Goal: Transaction & Acquisition: Purchase product/service

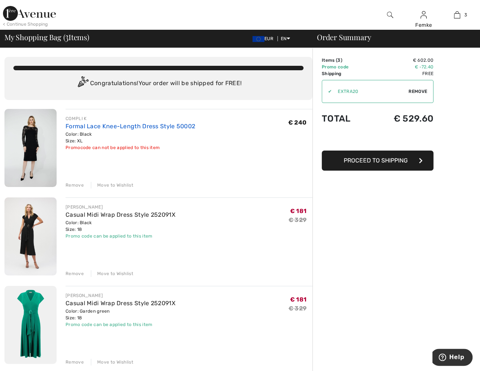
click at [75, 129] on link "Formal Lace Knee-Length Dress Style 50002" at bounding box center [129, 126] width 129 height 7
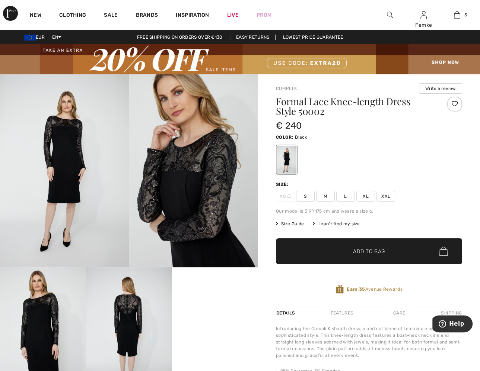
click at [455, 102] on div at bounding box center [454, 104] width 15 height 15
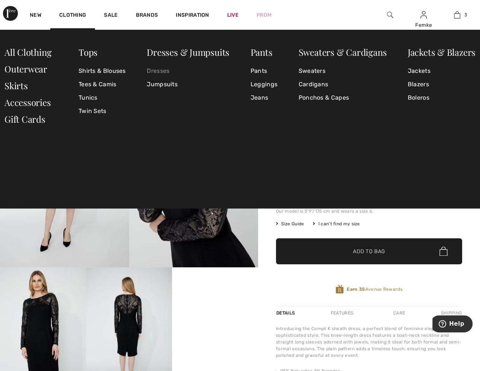
click at [155, 70] on link "Dresses" at bounding box center [188, 70] width 83 height 13
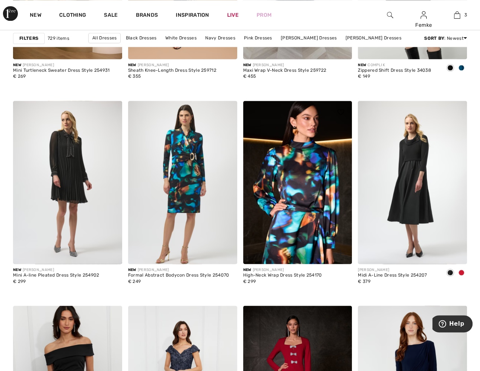
scroll to position [1145, 0]
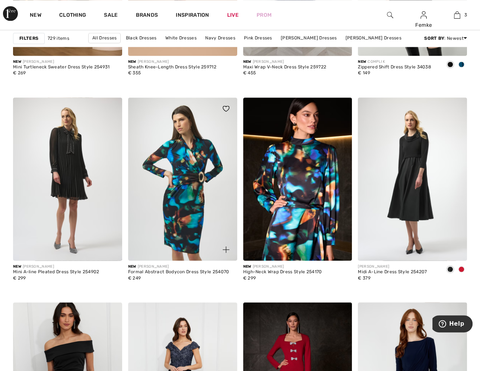
click at [197, 168] on img at bounding box center [182, 178] width 109 height 163
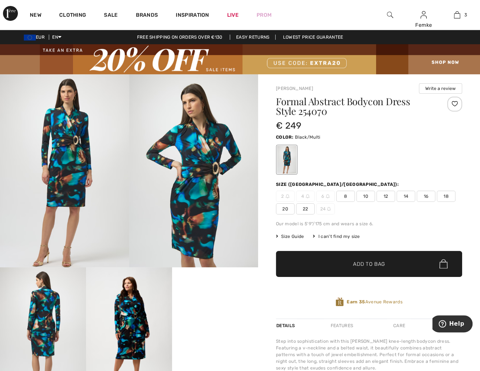
click at [443, 195] on span "18" at bounding box center [445, 196] width 19 height 11
click at [452, 100] on div at bounding box center [454, 104] width 15 height 15
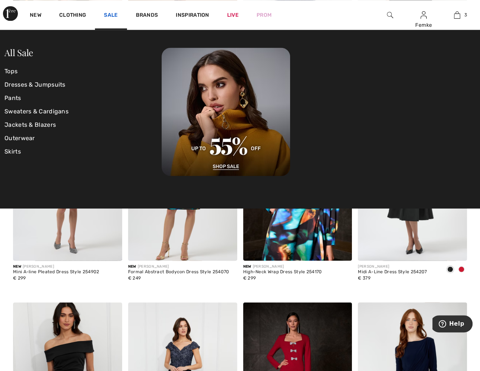
click at [110, 15] on link "Sale" at bounding box center [111, 16] width 14 height 8
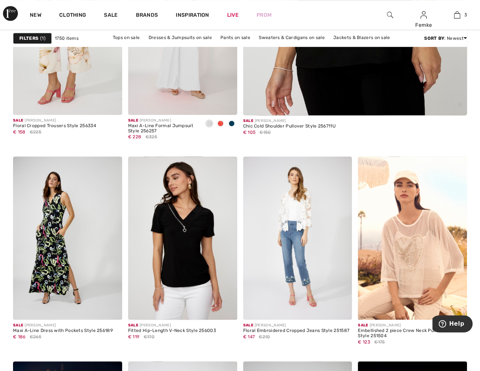
scroll to position [407, 0]
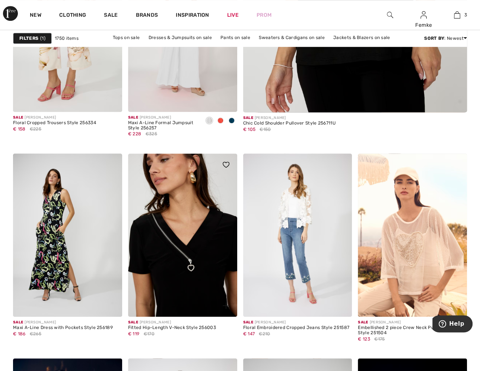
click at [188, 222] on img at bounding box center [182, 235] width 109 height 163
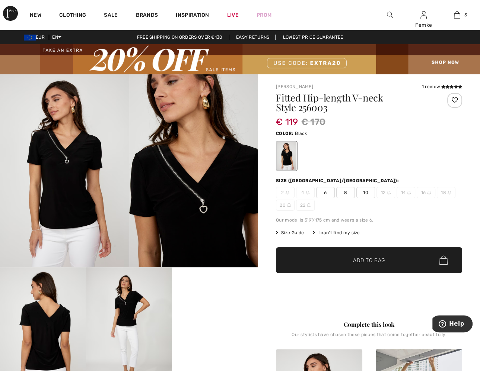
click at [190, 173] on img at bounding box center [193, 171] width 129 height 194
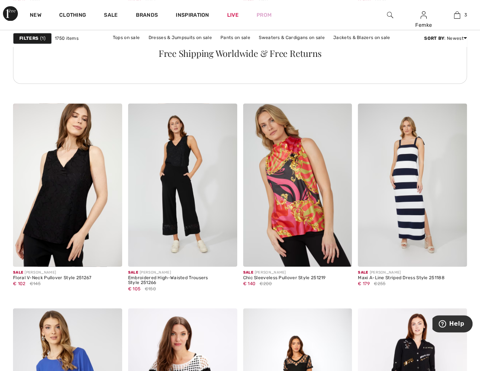
scroll to position [948, 0]
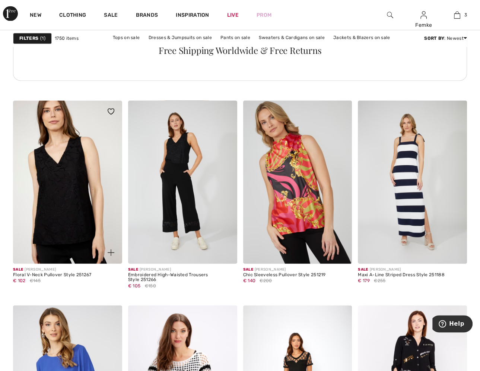
click at [76, 157] on img at bounding box center [67, 181] width 109 height 163
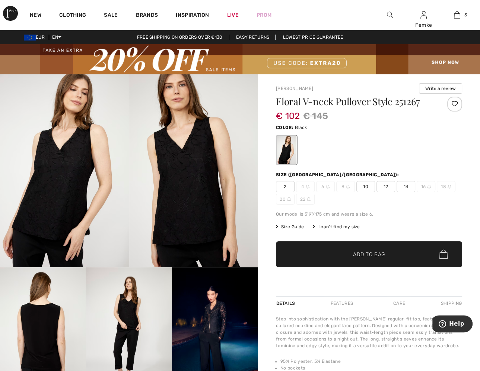
click at [186, 158] on img at bounding box center [193, 171] width 129 height 194
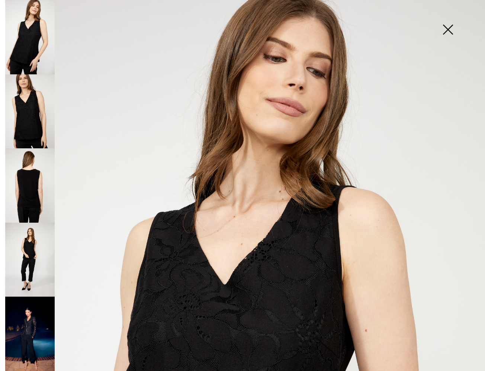
click at [32, 191] on img at bounding box center [29, 185] width 49 height 74
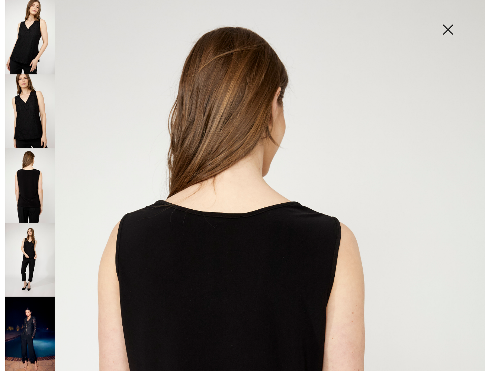
click at [455, 31] on img at bounding box center [447, 30] width 37 height 38
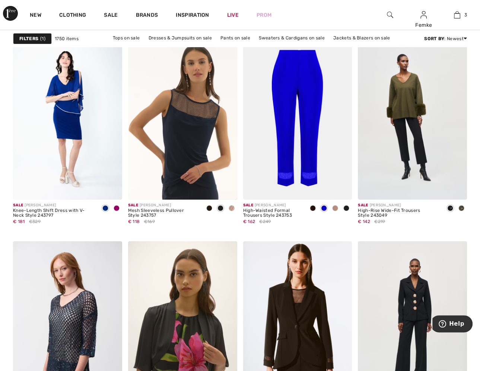
scroll to position [2118, 0]
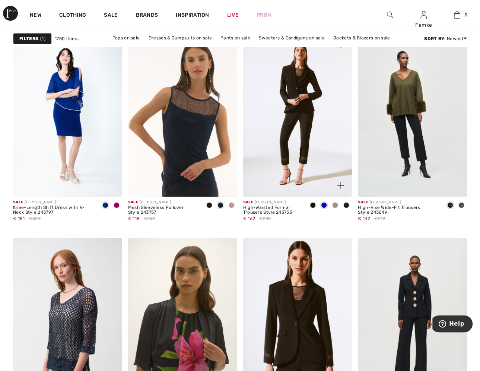
click at [308, 116] on img at bounding box center [297, 114] width 109 height 163
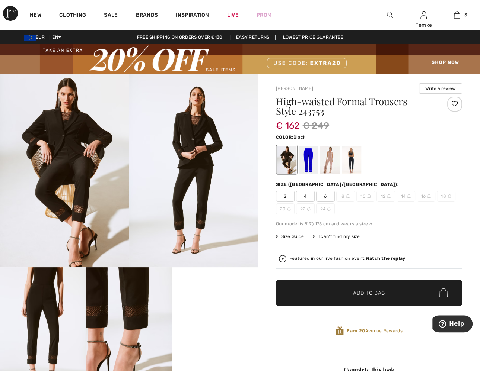
click at [307, 161] on div at bounding box center [307, 160] width 19 height 28
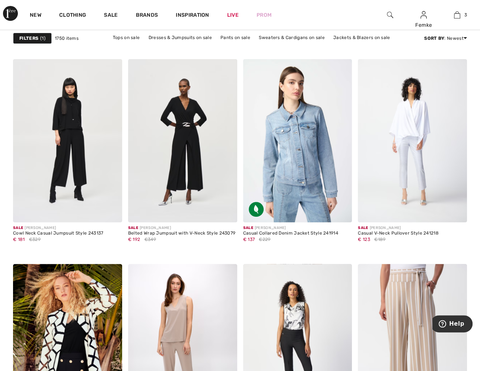
scroll to position [2588, 0]
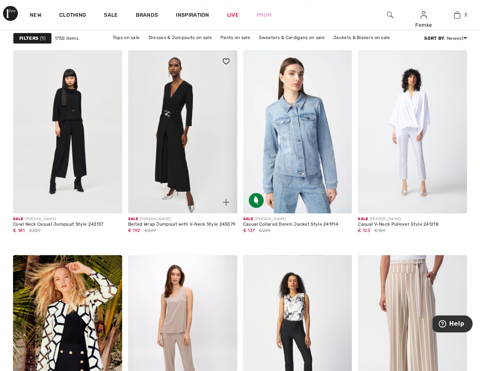
click at [174, 151] on img at bounding box center [182, 131] width 109 height 163
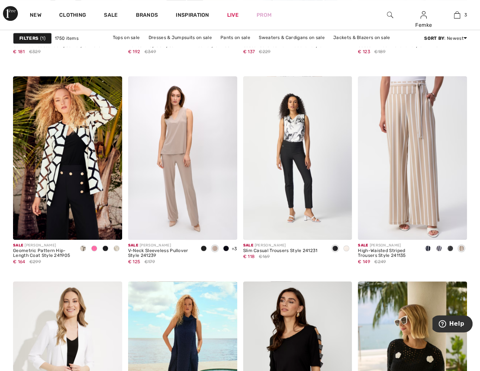
scroll to position [2786, 0]
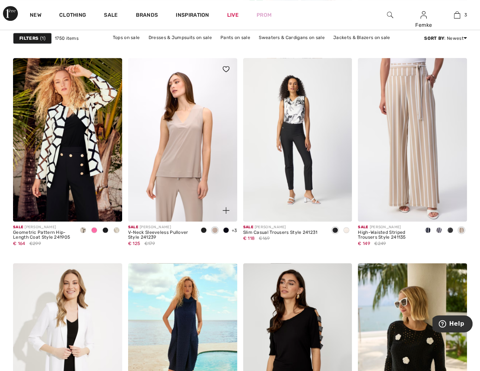
click at [174, 140] on img at bounding box center [182, 139] width 109 height 163
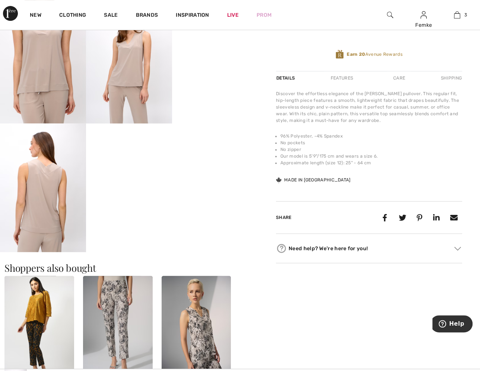
scroll to position [278, 0]
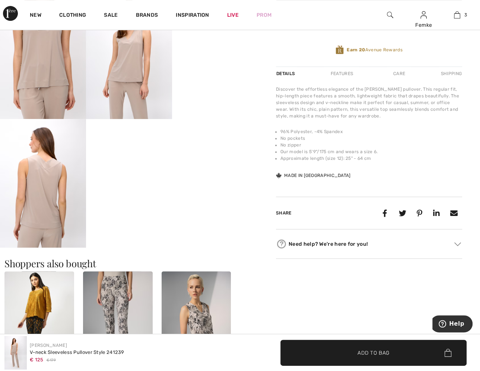
click at [121, 157] on video "Your browser does not support the video tag." at bounding box center [129, 140] width 86 height 43
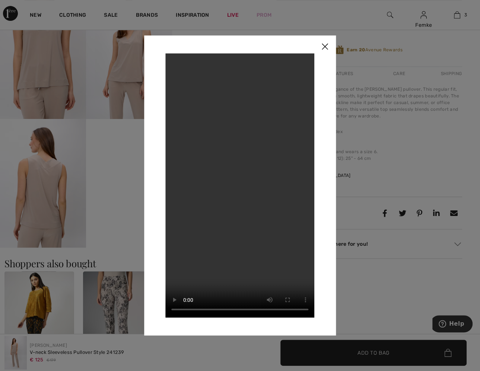
click at [324, 42] on img at bounding box center [324, 46] width 22 height 23
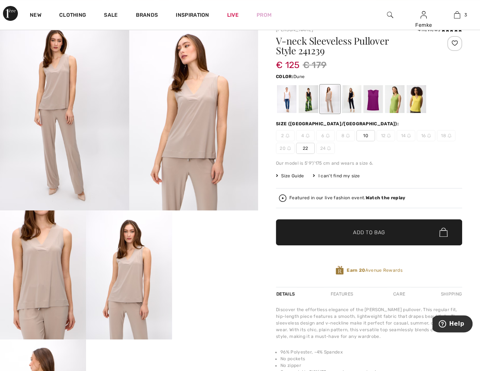
scroll to position [49, 0]
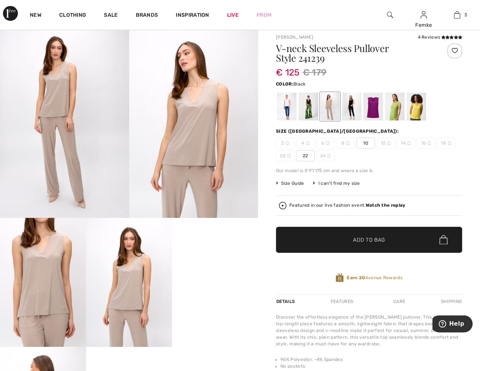
click at [308, 104] on div at bounding box center [307, 107] width 19 height 28
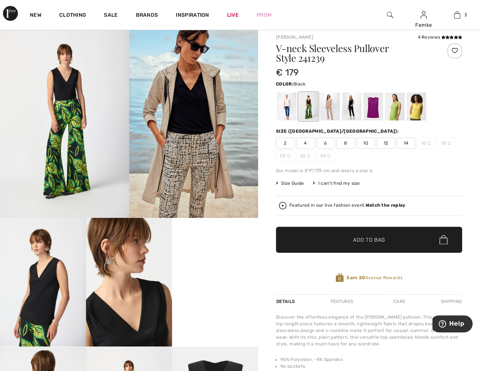
click at [454, 48] on div at bounding box center [454, 51] width 15 height 15
click at [326, 105] on div at bounding box center [329, 107] width 19 height 28
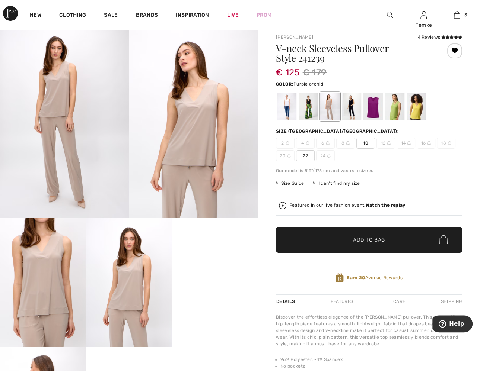
click at [375, 106] on div at bounding box center [372, 107] width 19 height 28
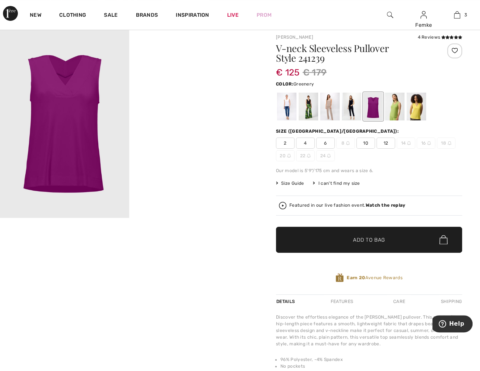
click at [394, 105] on div at bounding box center [394, 107] width 19 height 28
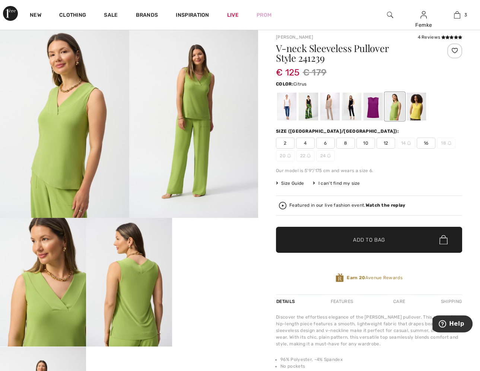
click at [415, 106] on div at bounding box center [415, 107] width 19 height 28
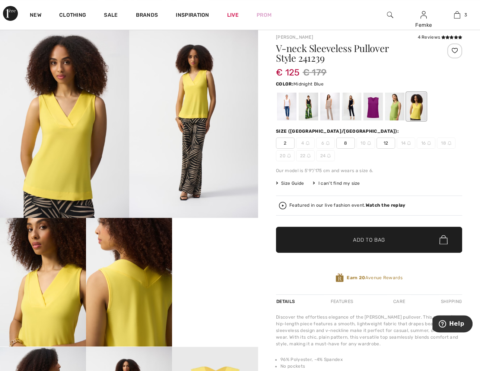
click at [350, 107] on div at bounding box center [351, 107] width 19 height 28
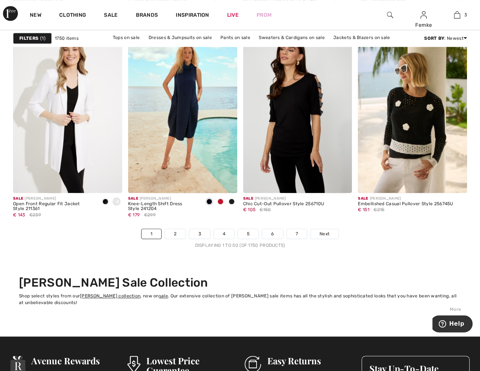
scroll to position [3010, 0]
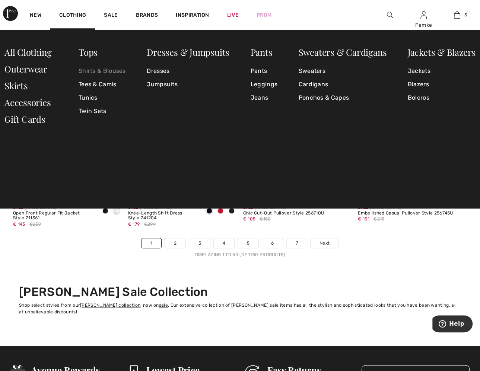
click at [96, 70] on link "Shirts & Blouses" at bounding box center [102, 70] width 47 height 13
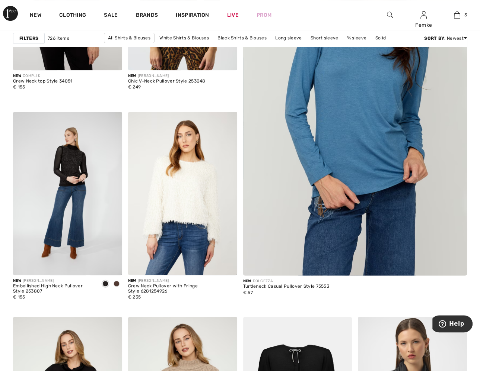
scroll to position [248, 0]
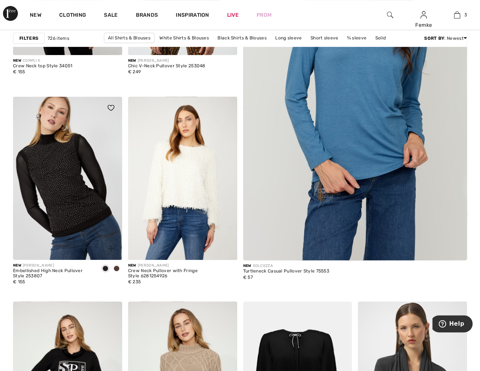
click at [83, 140] on img at bounding box center [67, 178] width 109 height 163
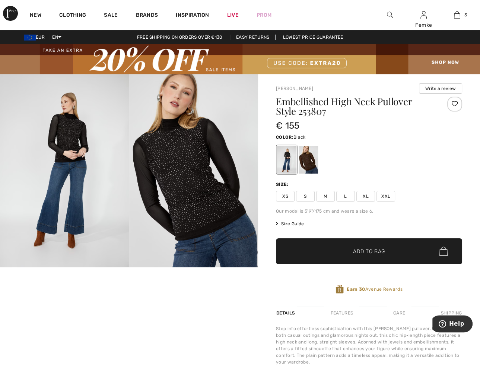
click at [177, 161] on img at bounding box center [193, 171] width 129 height 194
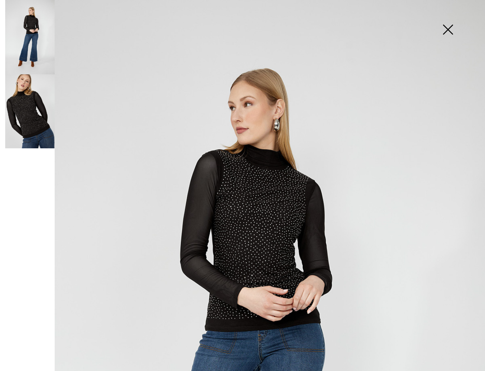
click at [250, 174] on img at bounding box center [242, 364] width 485 height 728
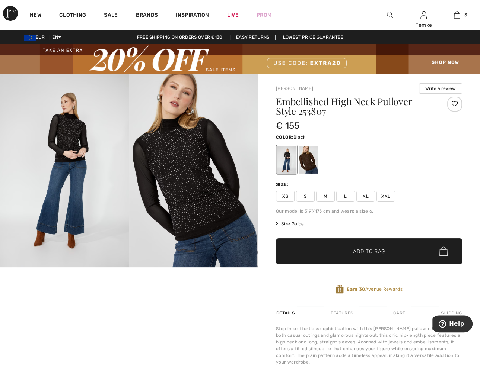
click at [69, 292] on video "Your browser does not support the video tag." at bounding box center [43, 289] width 86 height 43
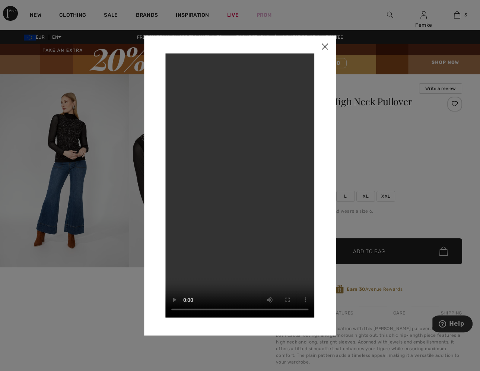
click at [324, 47] on img at bounding box center [324, 46] width 22 height 23
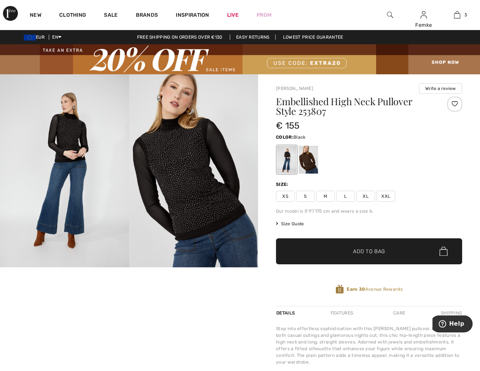
click at [73, 135] on img at bounding box center [64, 171] width 129 height 194
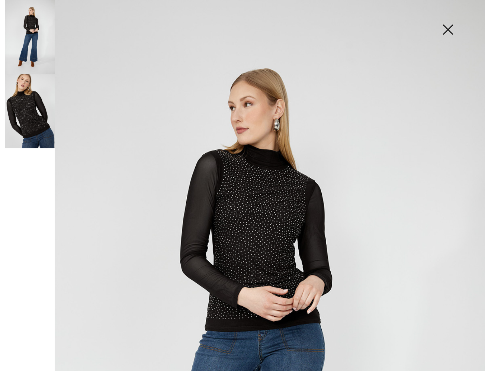
click at [231, 185] on img at bounding box center [242, 364] width 485 height 728
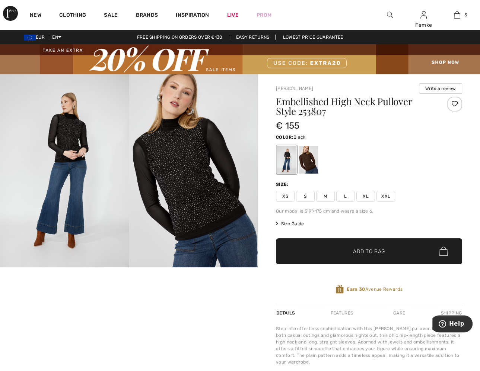
click at [196, 204] on img at bounding box center [193, 171] width 129 height 194
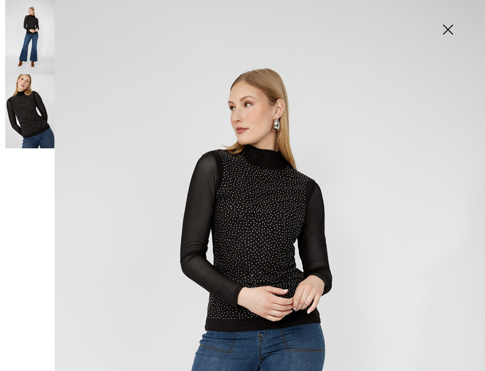
click at [449, 26] on img at bounding box center [447, 30] width 37 height 38
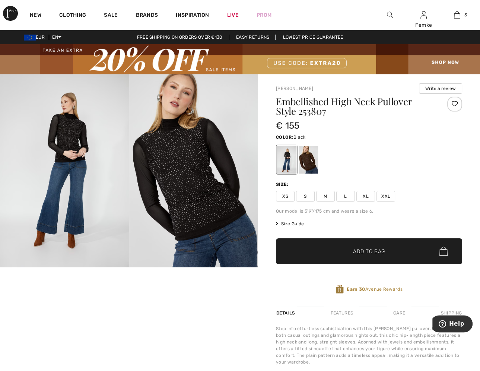
click at [455, 102] on div at bounding box center [454, 104] width 15 height 15
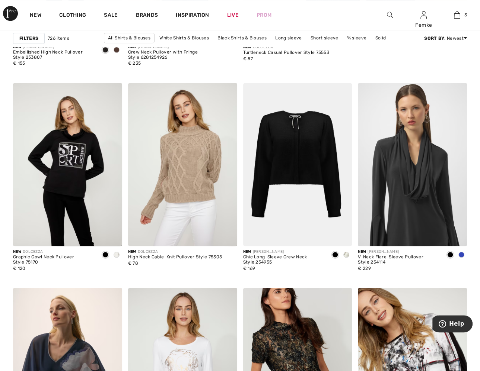
scroll to position [470, 0]
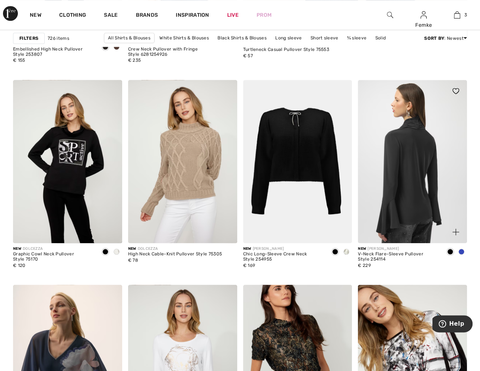
click at [423, 146] on img at bounding box center [412, 161] width 109 height 163
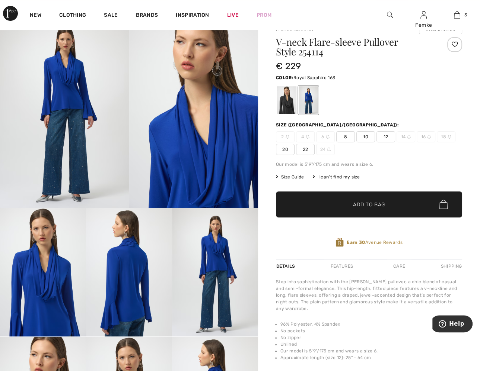
scroll to position [46, 0]
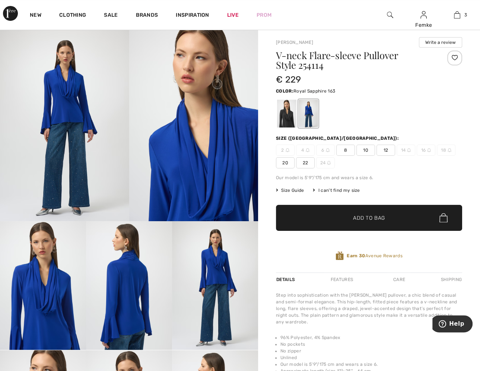
click at [74, 119] on img at bounding box center [64, 124] width 129 height 193
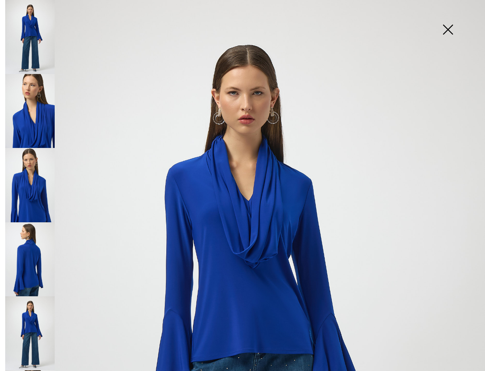
click at [39, 164] on img at bounding box center [29, 185] width 49 height 74
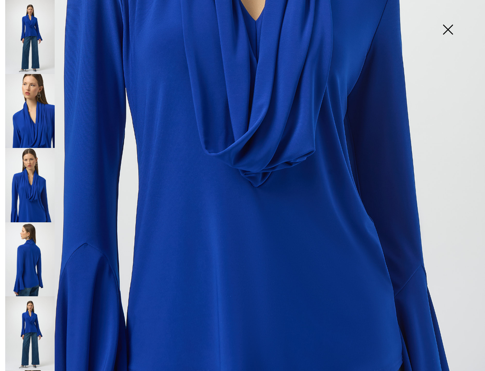
scroll to position [347, 0]
click at [16, 252] on img at bounding box center [29, 260] width 49 height 74
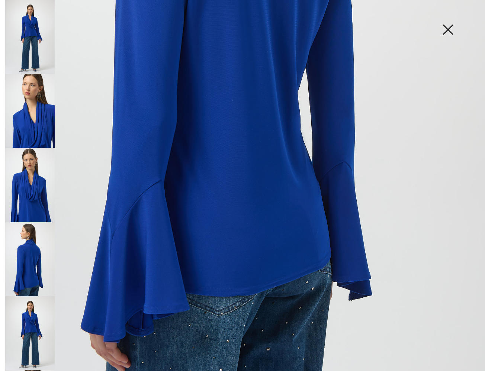
click at [37, 306] on img at bounding box center [29, 334] width 49 height 74
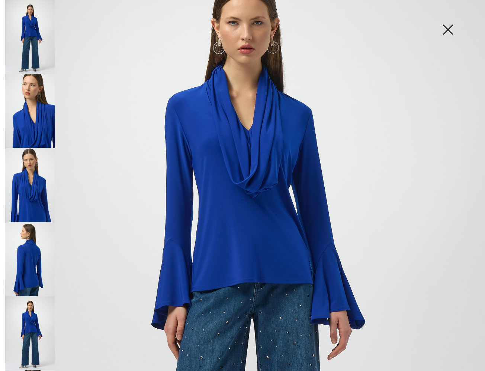
scroll to position [66, 0]
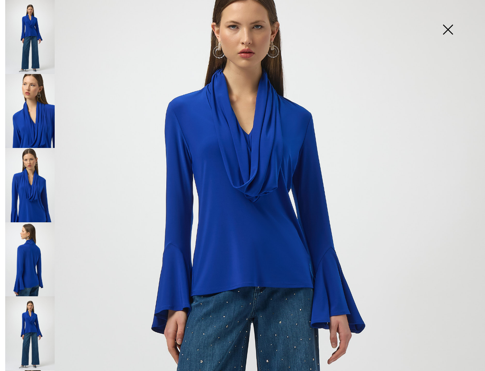
click at [444, 35] on img at bounding box center [447, 30] width 37 height 38
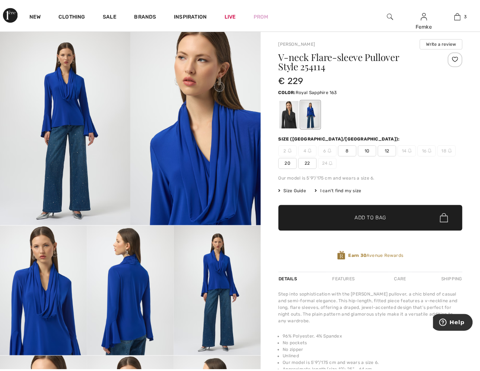
scroll to position [46, 0]
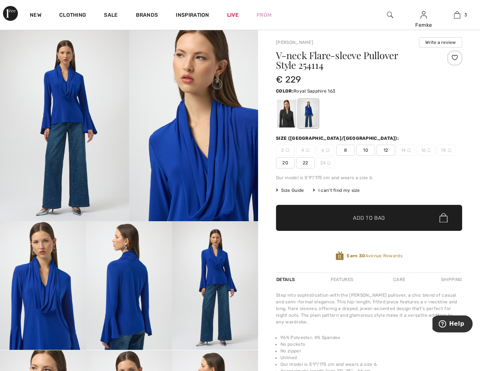
click at [454, 57] on div at bounding box center [454, 58] width 15 height 15
click at [287, 117] on div at bounding box center [286, 114] width 19 height 28
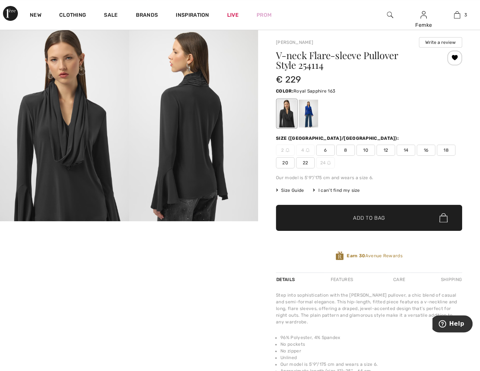
click at [311, 112] on div at bounding box center [307, 114] width 19 height 28
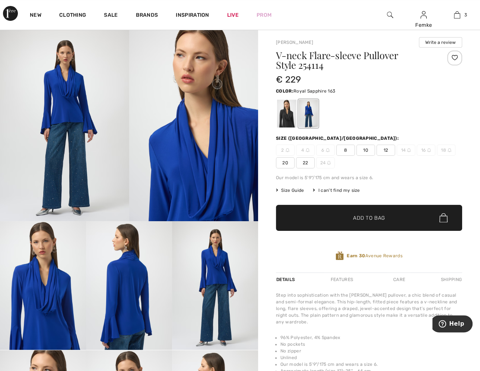
click at [448, 150] on img at bounding box center [449, 150] width 4 height 4
click at [334, 190] on div "I can't find my size" at bounding box center [336, 190] width 47 height 7
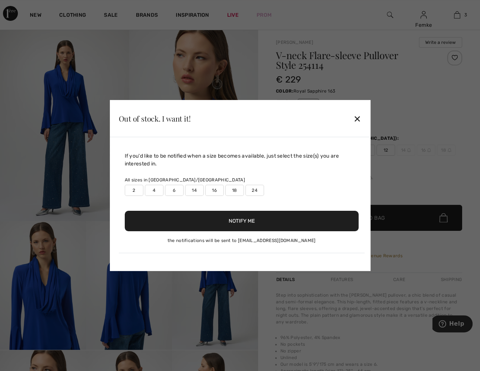
click at [231, 188] on label "18" at bounding box center [234, 190] width 19 height 11
click at [227, 223] on button "Notify Me" at bounding box center [242, 221] width 234 height 20
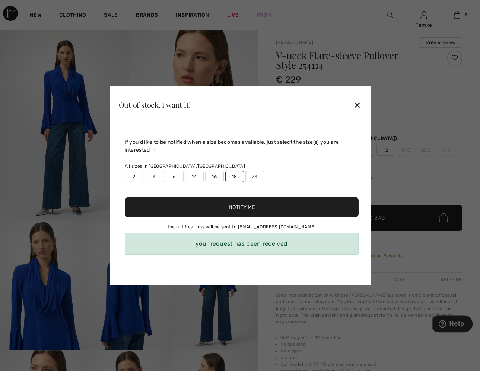
click at [356, 105] on div "✕" at bounding box center [357, 105] width 8 height 16
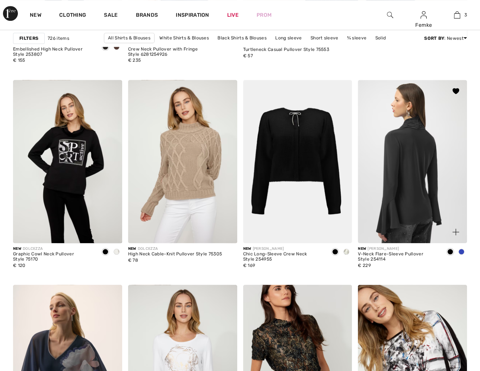
scroll to position [470, 0]
click at [423, 137] on img at bounding box center [412, 161] width 109 height 163
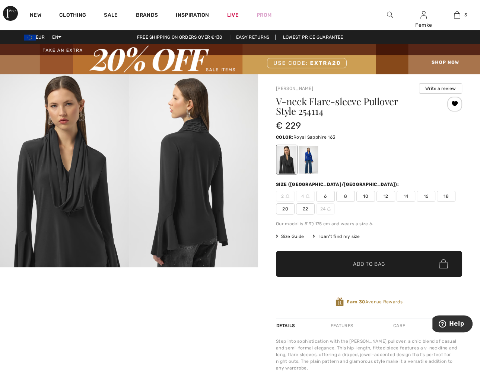
click at [305, 148] on div at bounding box center [307, 160] width 19 height 28
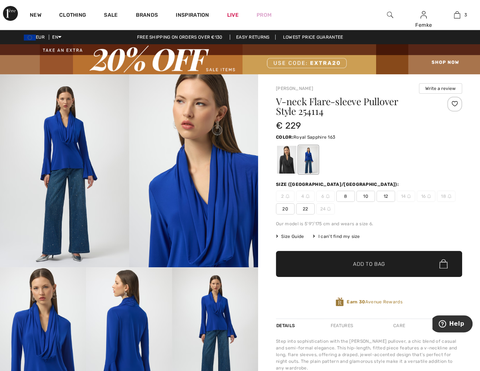
click at [455, 100] on div at bounding box center [454, 104] width 15 height 15
click at [454, 103] on div at bounding box center [454, 104] width 15 height 15
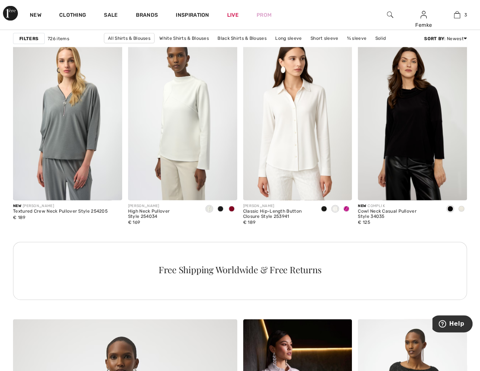
scroll to position [1423, 0]
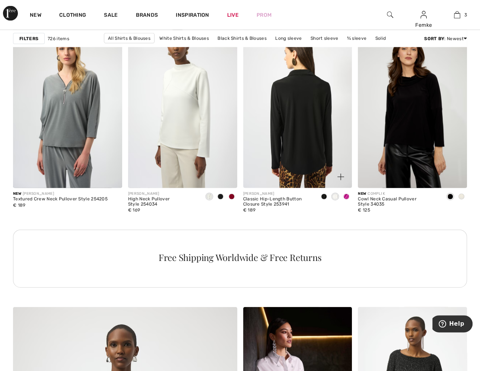
click at [301, 111] on img at bounding box center [297, 106] width 109 height 163
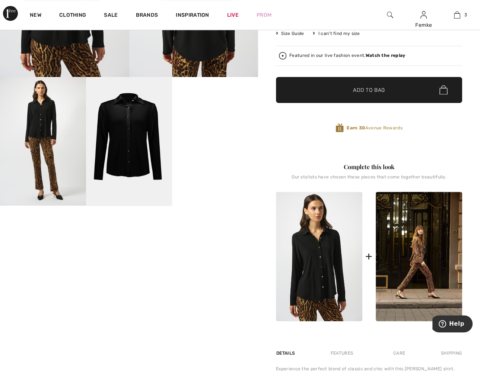
scroll to position [219, 0]
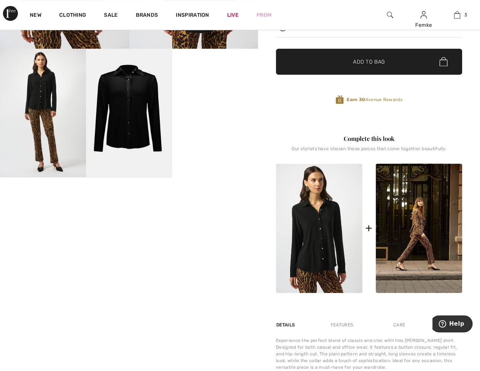
click at [206, 92] on video "Your browser does not support the video tag." at bounding box center [215, 70] width 86 height 43
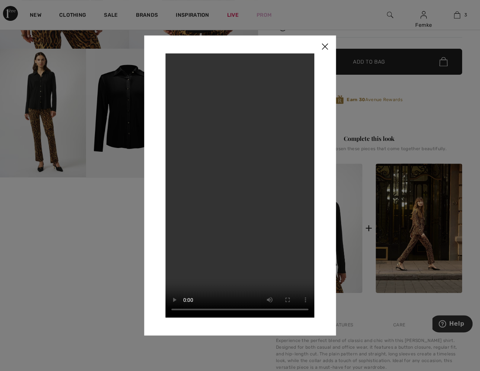
click at [320, 45] on img at bounding box center [324, 46] width 22 height 23
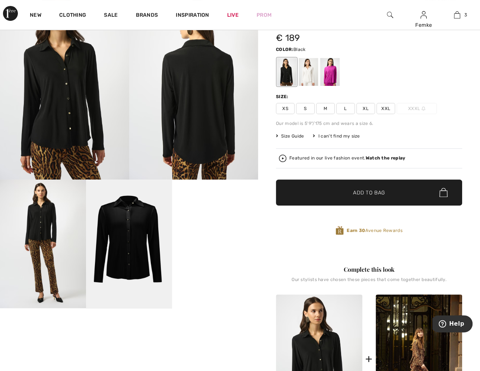
scroll to position [89, 0]
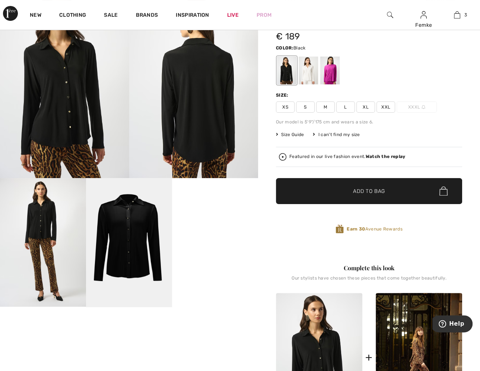
click at [289, 69] on div at bounding box center [286, 71] width 19 height 28
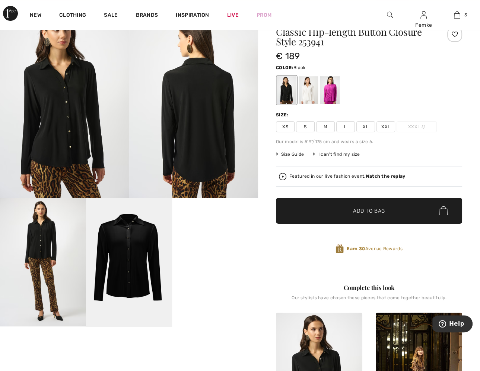
scroll to position [0, 0]
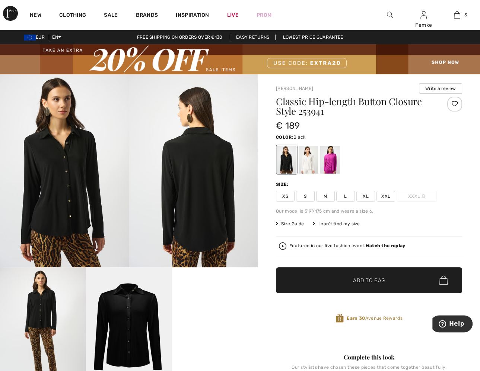
click at [454, 103] on div at bounding box center [454, 104] width 15 height 15
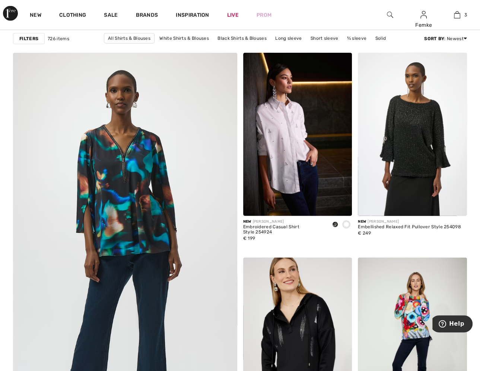
scroll to position [1666, 0]
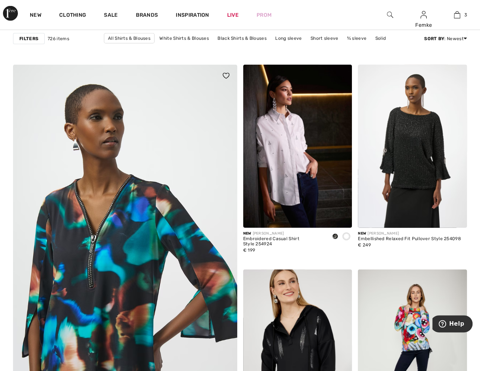
click at [158, 189] on img at bounding box center [125, 266] width 269 height 403
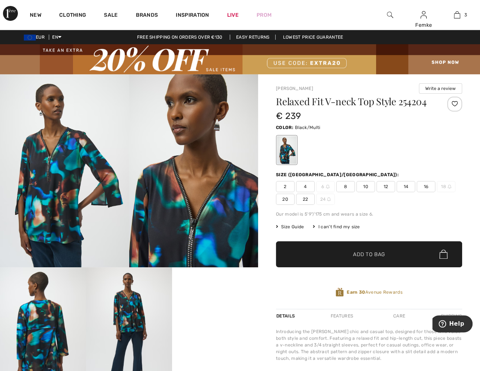
click at [454, 106] on div at bounding box center [454, 104] width 15 height 15
click at [211, 304] on video "Your browser does not support the video tag." at bounding box center [215, 289] width 86 height 43
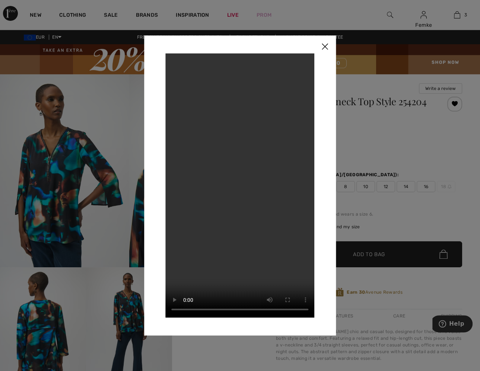
click at [327, 49] on img at bounding box center [324, 46] width 22 height 23
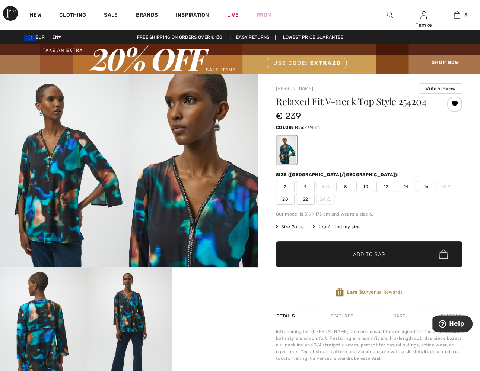
click at [349, 227] on div "I can't find my size" at bounding box center [336, 227] width 47 height 7
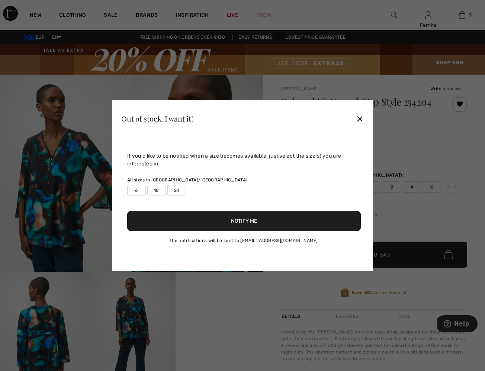
click at [156, 191] on label "18" at bounding box center [156, 190] width 19 height 11
click at [203, 224] on button "Notify Me" at bounding box center [244, 221] width 234 height 20
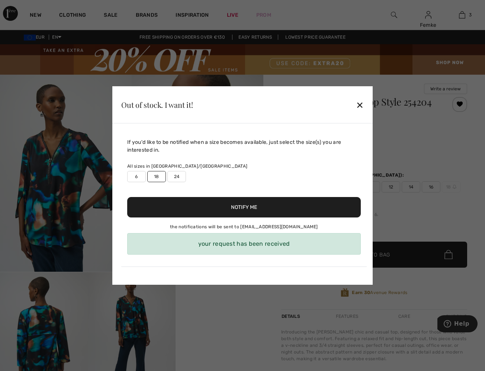
click at [355, 106] on div "Out of stock. I want it! ✕" at bounding box center [242, 104] width 260 height 37
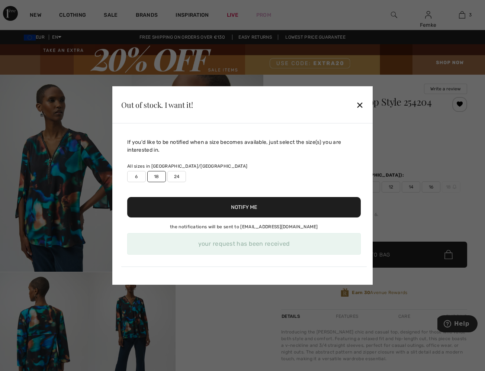
click at [361, 106] on div "✕" at bounding box center [360, 105] width 8 height 16
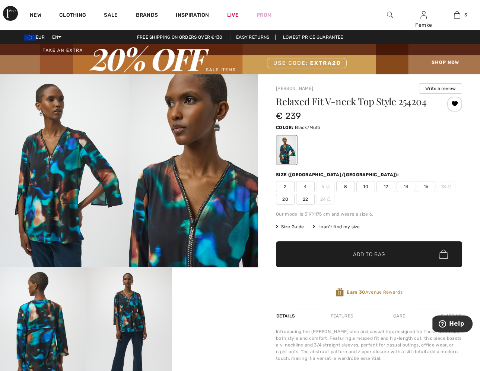
click at [291, 225] on span "Size Guide" at bounding box center [290, 227] width 28 height 7
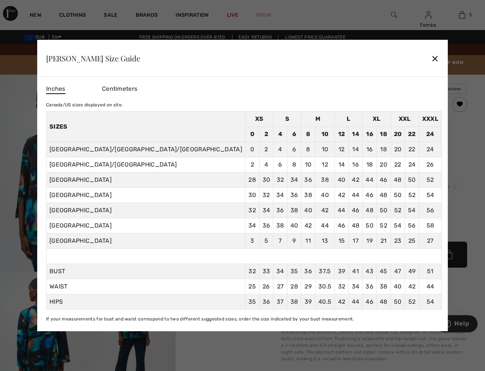
click at [377, 178] on td "46" at bounding box center [384, 180] width 14 height 15
click at [431, 58] on div "✕" at bounding box center [435, 59] width 8 height 16
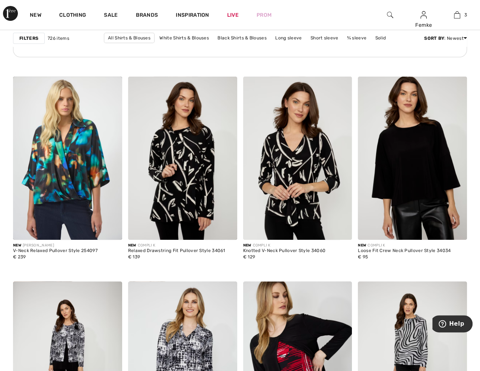
scroll to position [2558, 0]
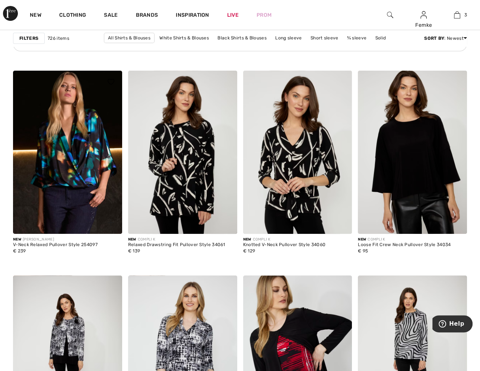
click at [73, 156] on img at bounding box center [67, 152] width 109 height 163
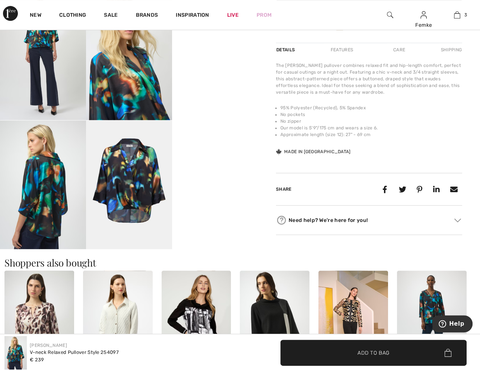
scroll to position [278, 0]
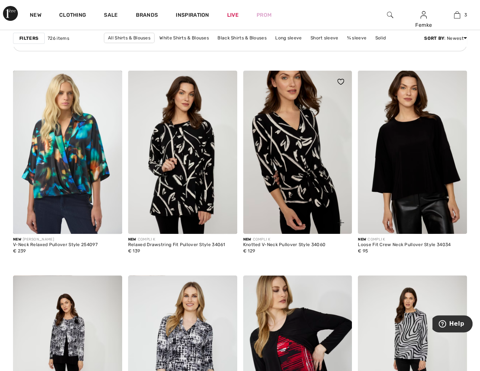
click at [300, 150] on img at bounding box center [297, 152] width 109 height 163
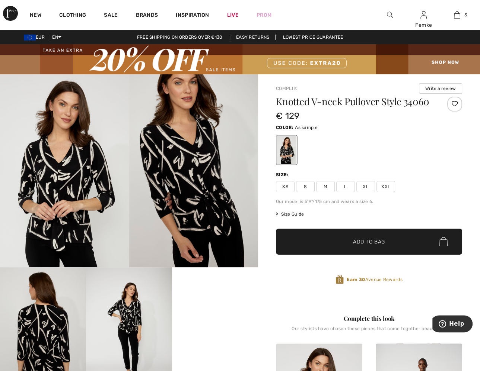
click at [189, 168] on img at bounding box center [193, 171] width 129 height 194
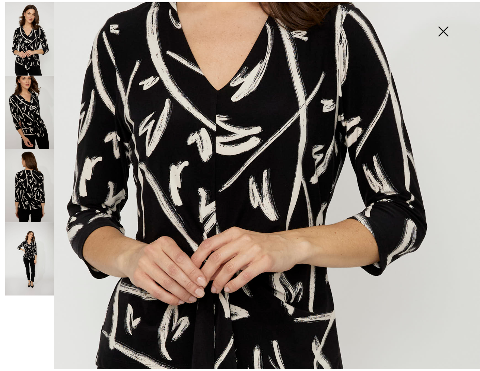
scroll to position [267, 0]
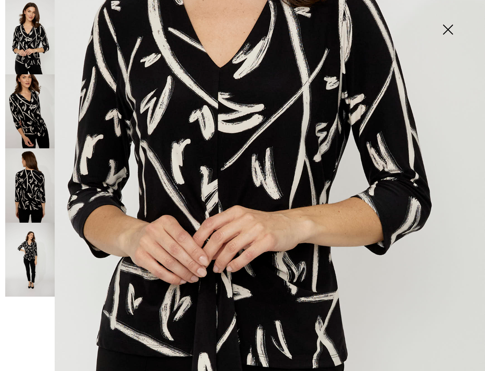
click at [28, 177] on img at bounding box center [29, 185] width 49 height 74
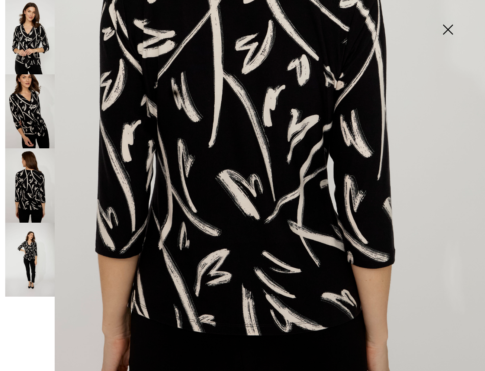
click at [452, 25] on img at bounding box center [447, 30] width 37 height 38
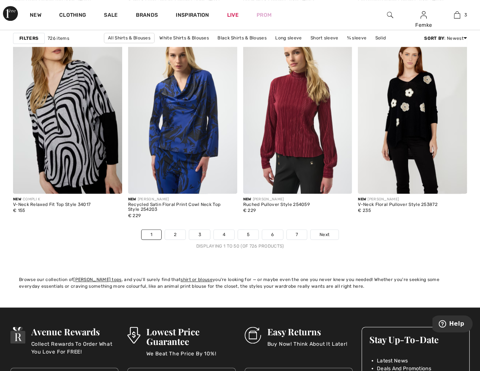
scroll to position [3017, 0]
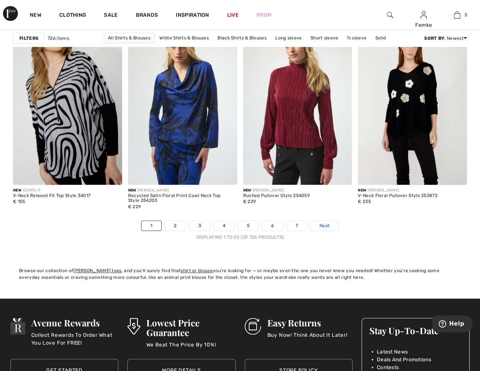
click at [321, 223] on span "Next" at bounding box center [324, 226] width 10 height 7
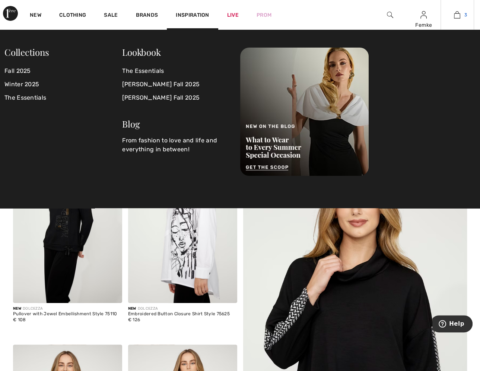
click at [455, 18] on img at bounding box center [457, 14] width 6 height 9
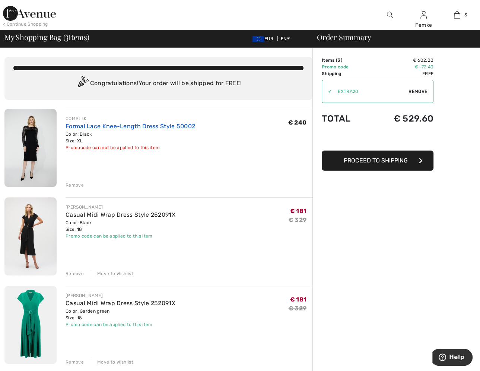
click at [95, 126] on link "Formal Lace Knee-Length Dress Style 50002" at bounding box center [129, 126] width 129 height 7
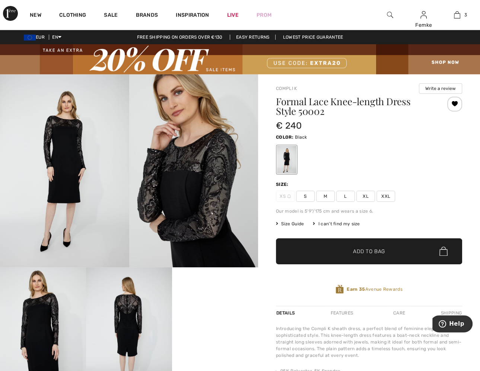
click at [298, 225] on span "Size Guide" at bounding box center [290, 224] width 28 height 7
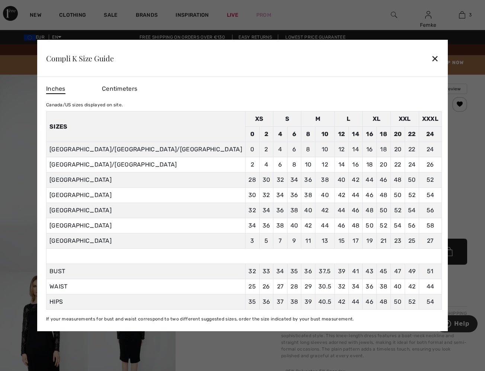
click at [373, 55] on div "Compli K Size Guide ✕" at bounding box center [242, 58] width 411 height 37
click at [431, 57] on div "✕" at bounding box center [435, 59] width 8 height 16
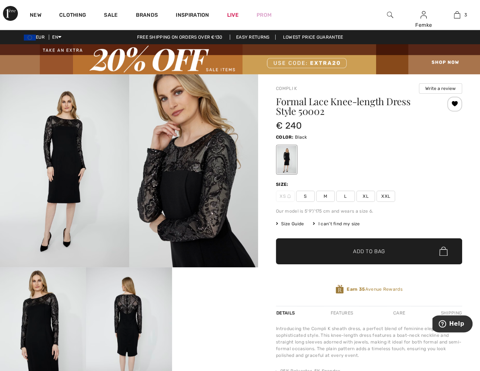
click at [367, 195] on span "XL" at bounding box center [365, 196] width 19 height 11
click at [356, 246] on span "✔ Added to Bag Add to Bag" at bounding box center [369, 252] width 186 height 26
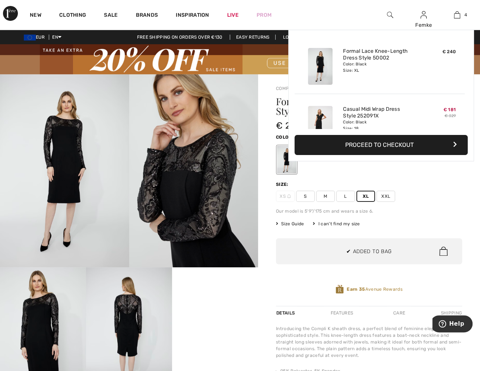
scroll to position [138, 0]
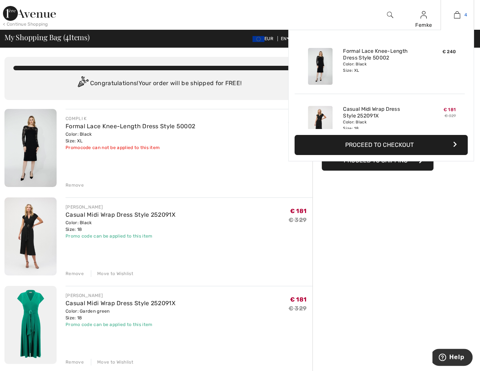
click at [454, 15] on img at bounding box center [457, 14] width 6 height 9
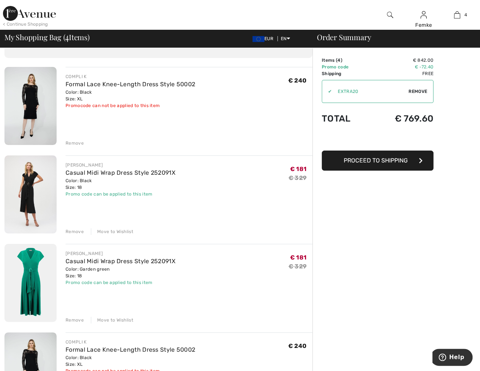
scroll to position [45, 0]
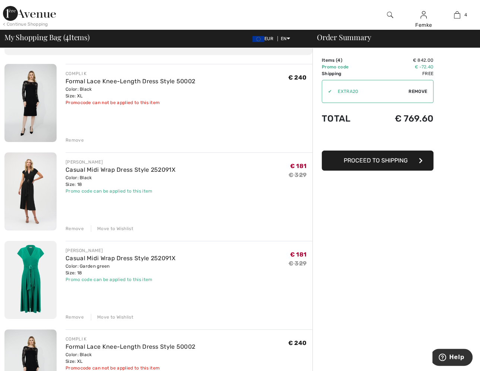
click at [73, 140] on div "Remove" at bounding box center [74, 140] width 18 height 7
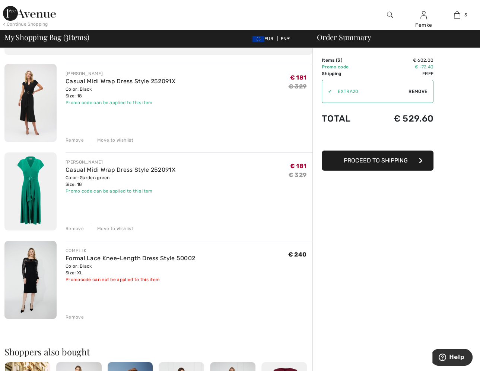
click at [73, 317] on div "Remove" at bounding box center [74, 317] width 18 height 7
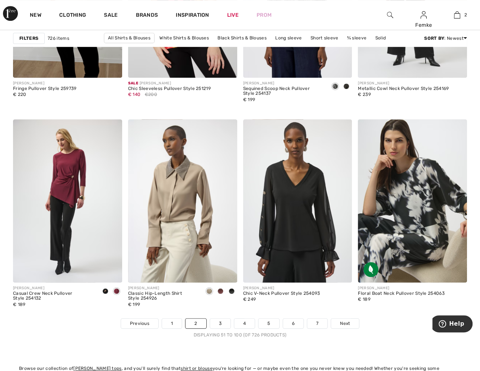
scroll to position [2922, 0]
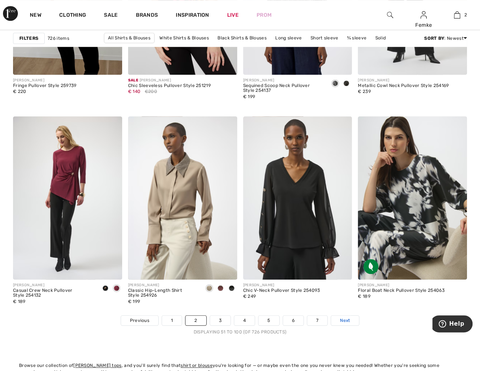
click at [347, 321] on span "Next" at bounding box center [345, 320] width 10 height 7
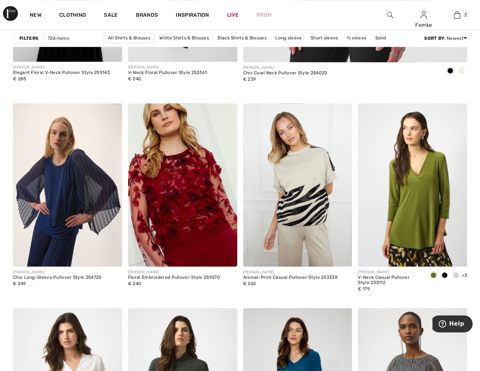
scroll to position [452, 0]
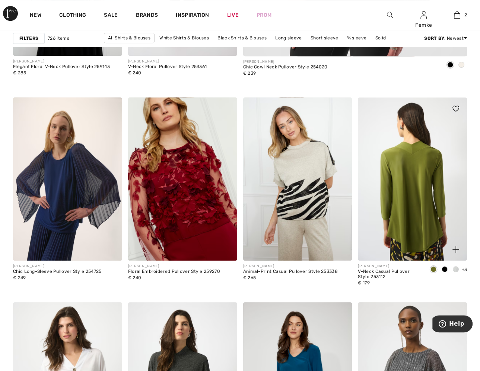
click at [414, 195] on img at bounding box center [412, 178] width 109 height 163
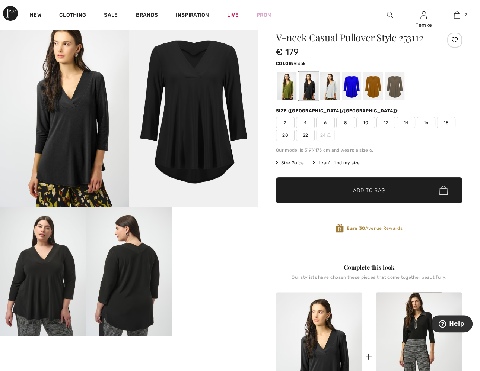
scroll to position [62, 0]
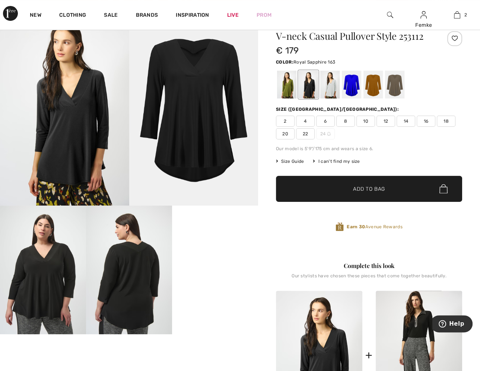
click at [354, 84] on div at bounding box center [351, 85] width 19 height 28
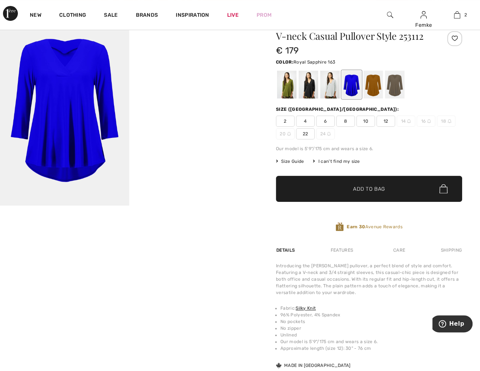
click at [451, 39] on div at bounding box center [454, 38] width 15 height 15
click at [339, 162] on div "I can't find my size" at bounding box center [336, 161] width 47 height 7
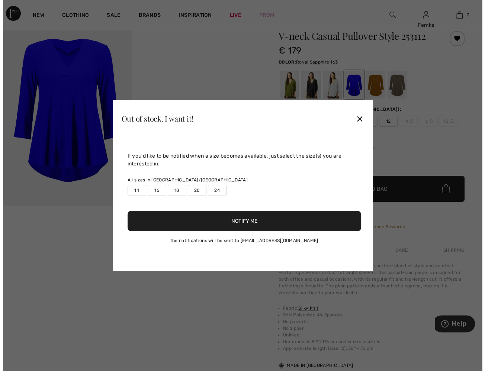
scroll to position [62, 0]
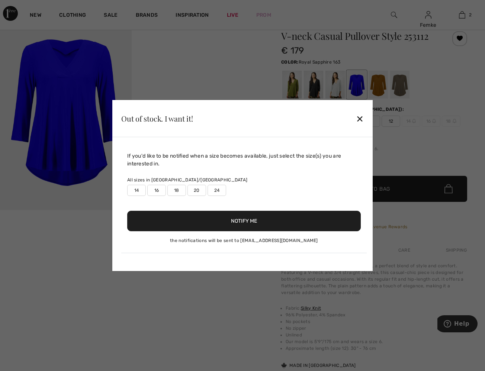
click at [179, 192] on label "18" at bounding box center [176, 190] width 19 height 11
click at [203, 221] on button "Notify Me" at bounding box center [244, 221] width 234 height 20
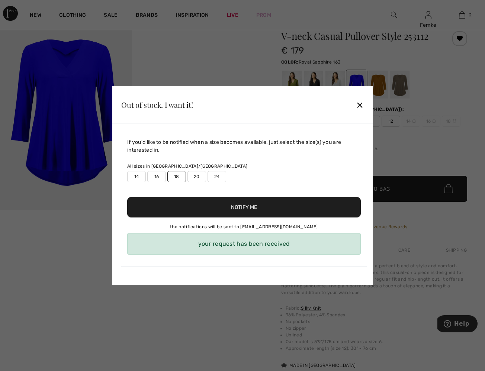
click at [359, 104] on div "✕" at bounding box center [360, 105] width 8 height 16
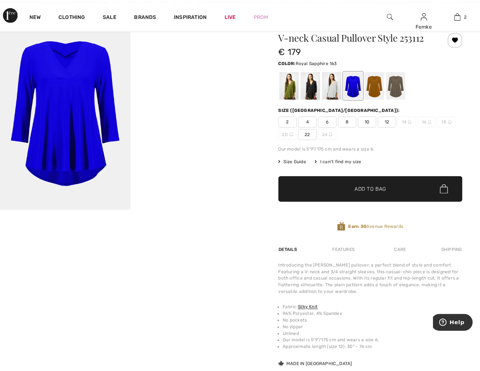
scroll to position [62, 0]
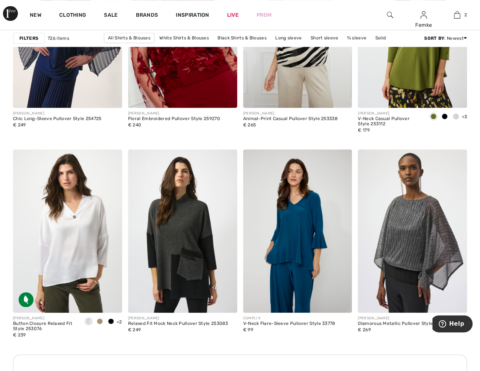
scroll to position [599, 0]
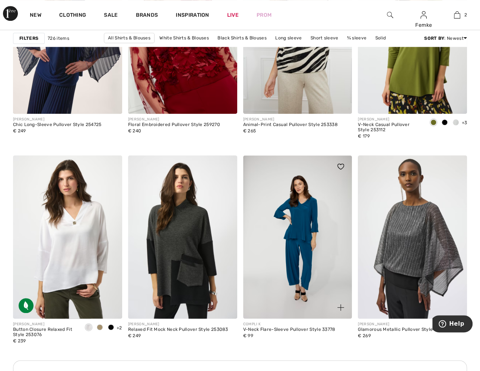
click at [298, 217] on img at bounding box center [297, 237] width 109 height 163
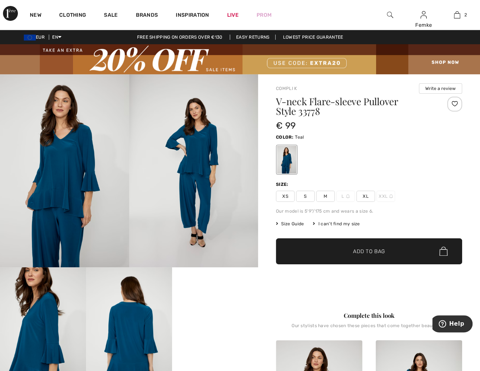
click at [289, 223] on span "Size Guide" at bounding box center [290, 224] width 28 height 7
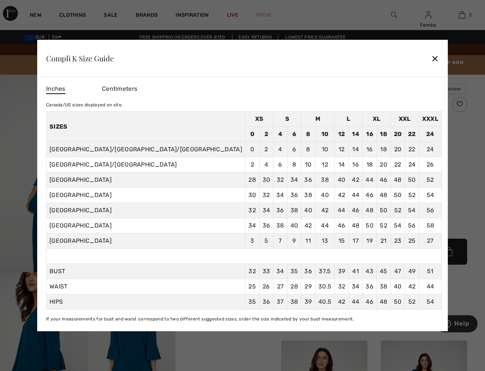
click at [431, 59] on div "✕" at bounding box center [435, 59] width 8 height 16
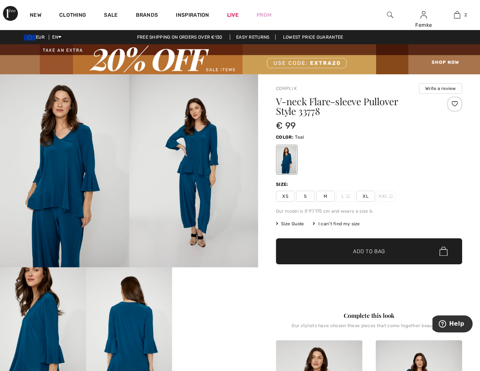
click at [365, 195] on span "XL" at bounding box center [365, 196] width 19 height 11
click at [453, 103] on div at bounding box center [454, 104] width 15 height 15
click at [333, 249] on span "✔ Added to Bag Add to Bag" at bounding box center [369, 252] width 186 height 26
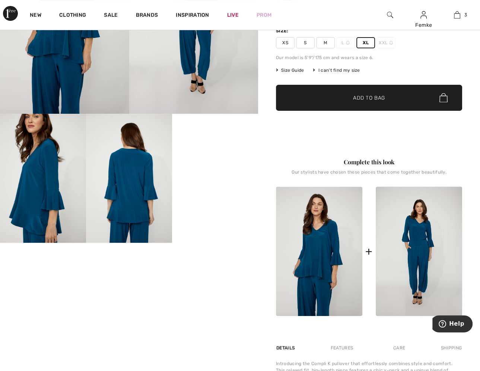
scroll to position [159, 0]
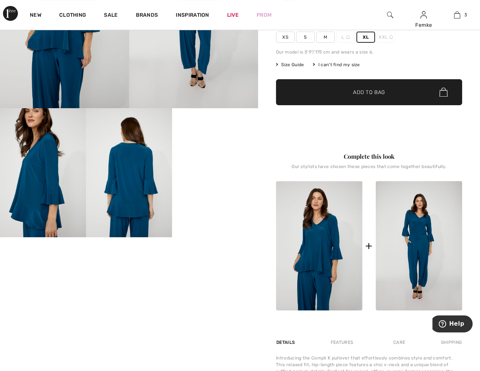
click at [128, 186] on img at bounding box center [129, 172] width 86 height 129
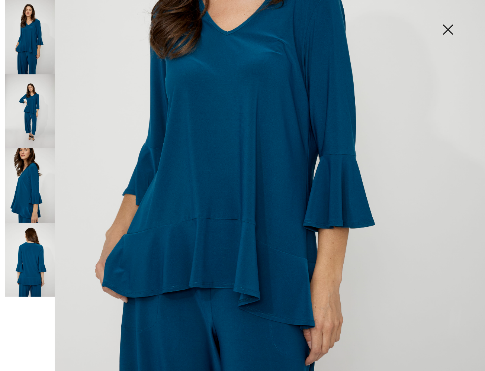
scroll to position [213, 0]
click at [28, 184] on img at bounding box center [29, 185] width 49 height 74
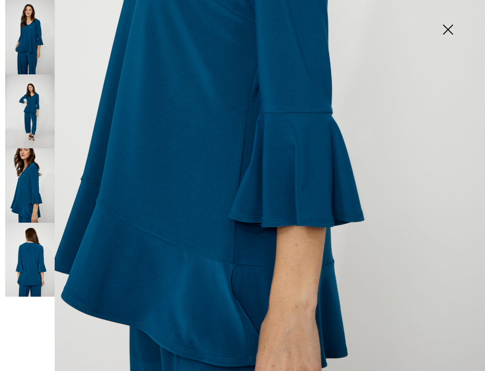
scroll to position [322, 0]
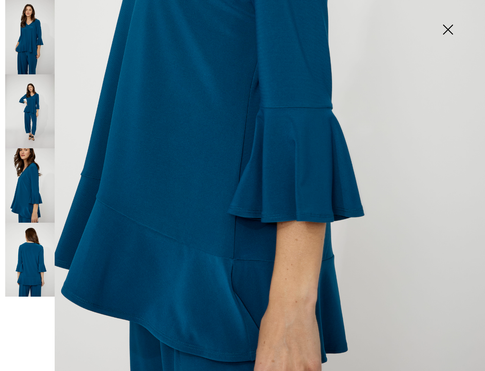
click at [448, 36] on img at bounding box center [447, 30] width 37 height 38
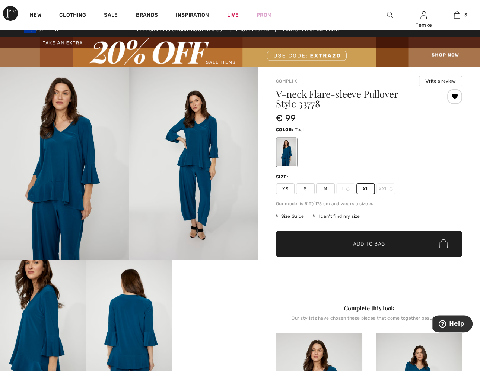
scroll to position [0, 0]
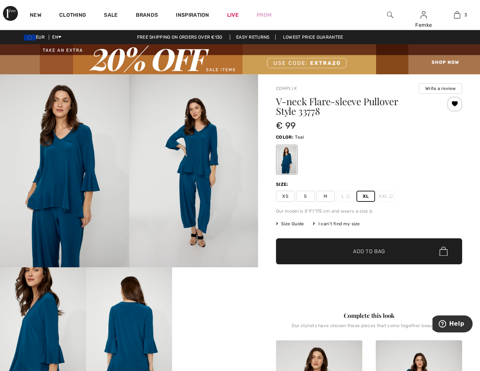
click at [454, 101] on div at bounding box center [454, 104] width 15 height 15
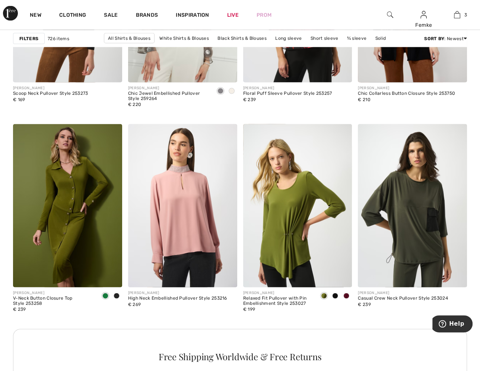
scroll to position [1327, 0]
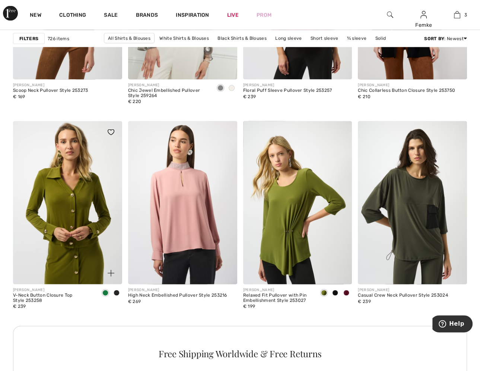
click at [65, 188] on img at bounding box center [67, 202] width 109 height 163
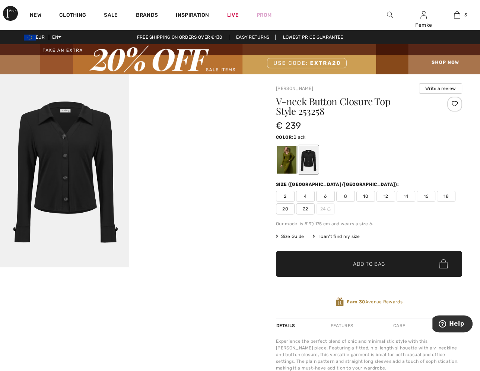
click at [451, 101] on div at bounding box center [454, 104] width 15 height 15
click at [183, 139] on video "Your browser does not support the video tag." at bounding box center [193, 106] width 129 height 64
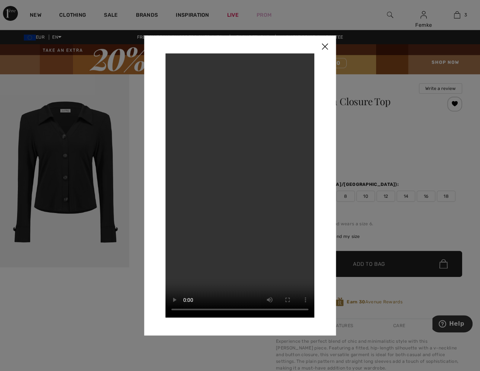
click at [327, 48] on img at bounding box center [324, 46] width 22 height 23
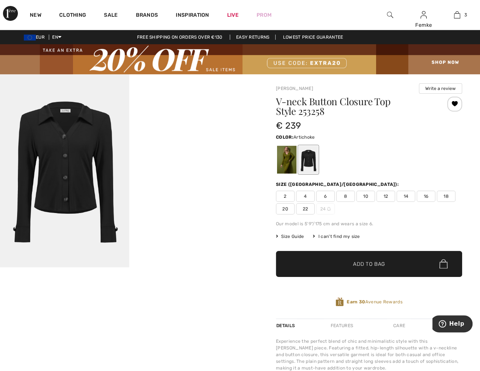
click at [284, 162] on div at bounding box center [286, 160] width 19 height 28
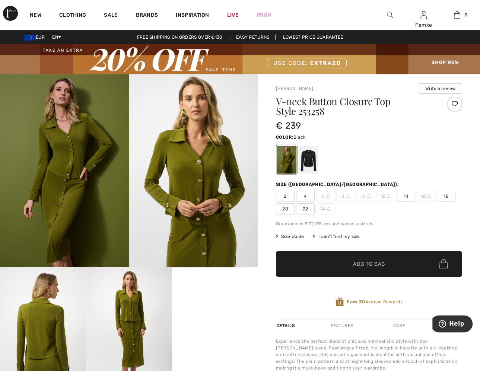
click at [307, 152] on div at bounding box center [307, 160] width 19 height 28
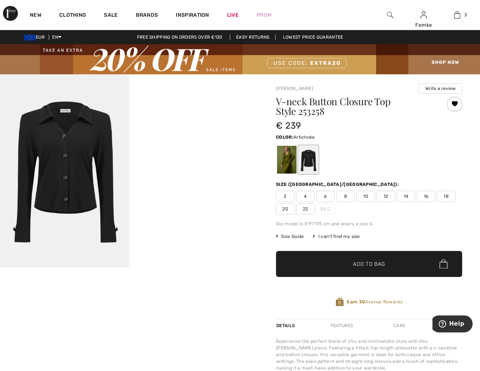
click at [289, 158] on div at bounding box center [286, 160] width 19 height 28
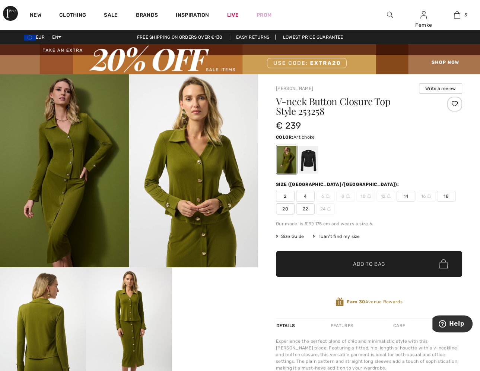
click at [296, 169] on div at bounding box center [286, 160] width 19 height 28
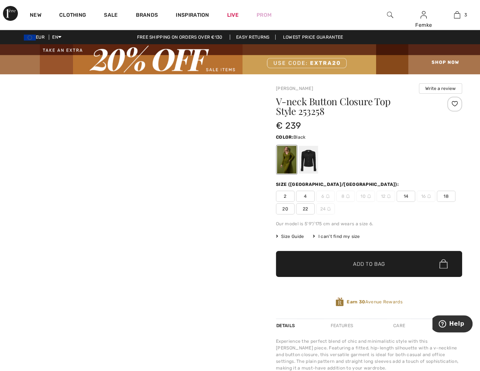
click at [303, 163] on div at bounding box center [307, 160] width 19 height 28
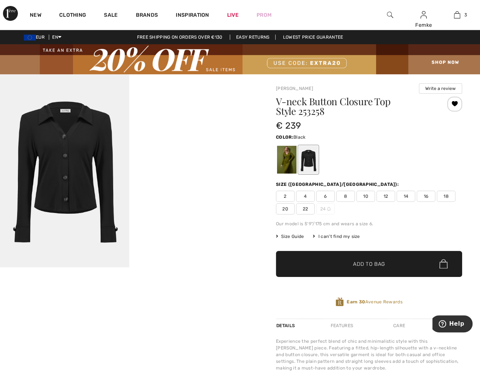
click at [305, 157] on div at bounding box center [307, 160] width 19 height 28
click at [291, 161] on div at bounding box center [286, 160] width 19 height 28
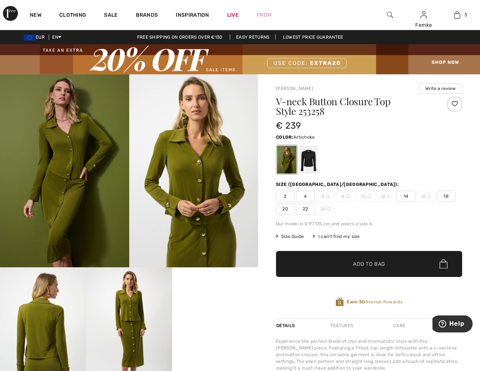
click at [444, 195] on span "18" at bounding box center [445, 196] width 19 height 11
click at [381, 259] on span "✔ Added to Bag Add to Bag" at bounding box center [369, 264] width 186 height 26
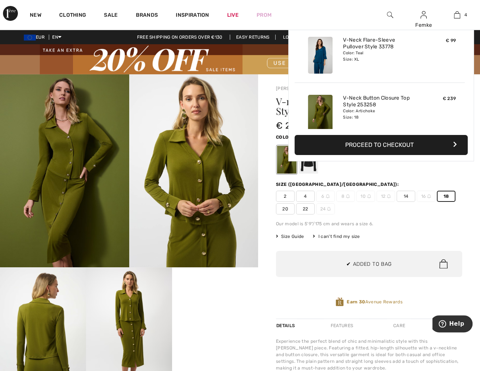
scroll to position [138, 0]
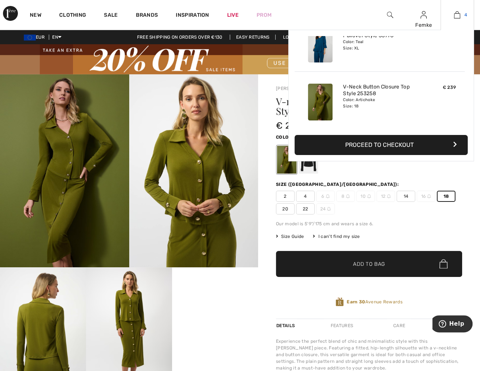
click at [457, 15] on img at bounding box center [457, 14] width 6 height 9
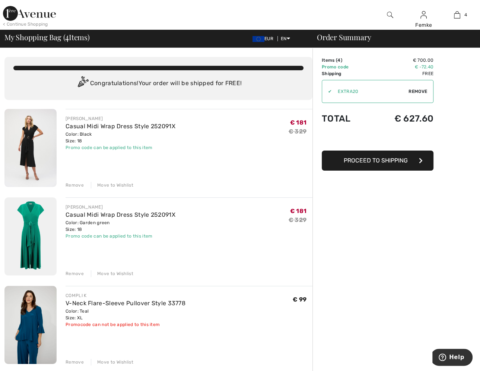
click at [80, 361] on div "Remove" at bounding box center [74, 362] width 18 height 7
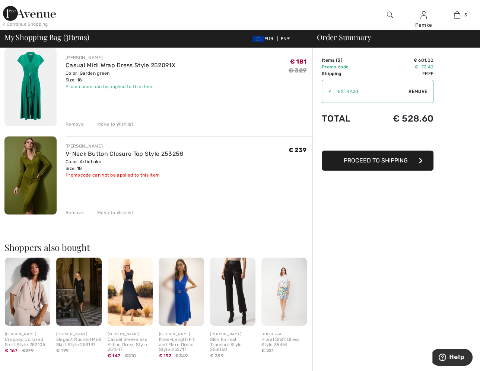
scroll to position [151, 0]
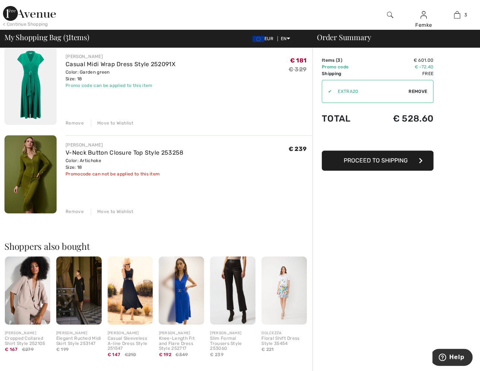
click at [184, 287] on img at bounding box center [181, 291] width 45 height 68
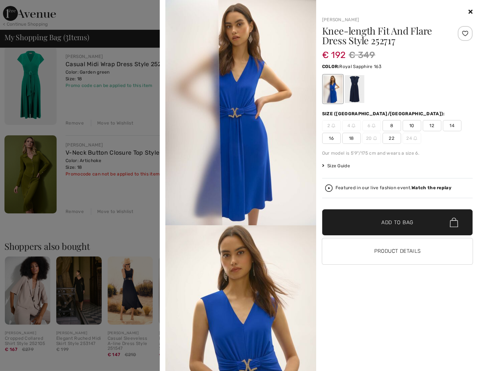
click at [256, 104] on img at bounding box center [240, 113] width 151 height 226
click at [238, 265] on img at bounding box center [240, 339] width 151 height 226
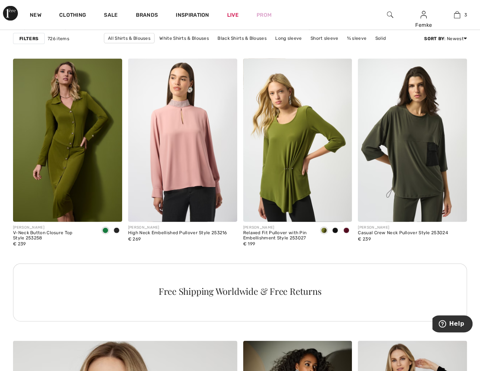
scroll to position [1392, 0]
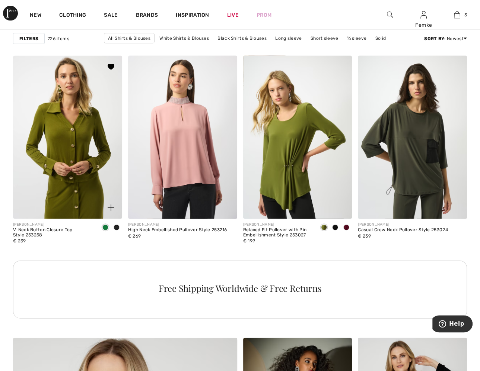
click at [61, 138] on img at bounding box center [67, 137] width 109 height 163
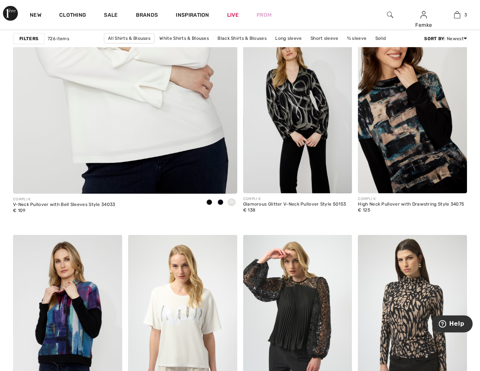
scroll to position [1900, 0]
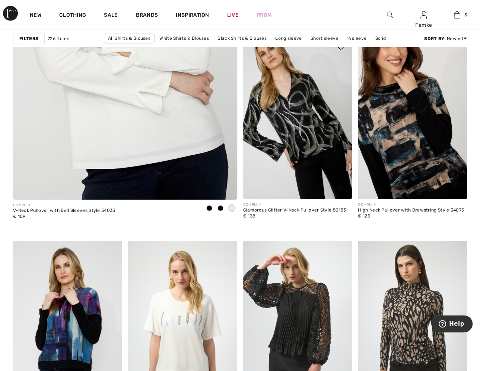
click at [296, 109] on img at bounding box center [297, 117] width 109 height 163
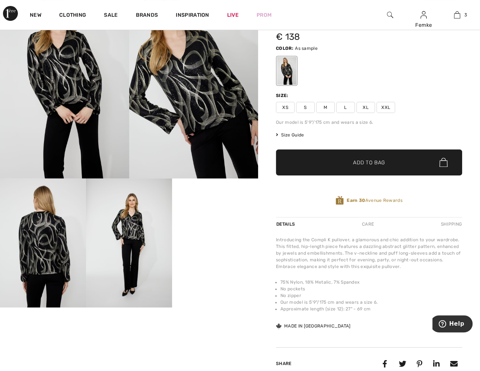
scroll to position [97, 0]
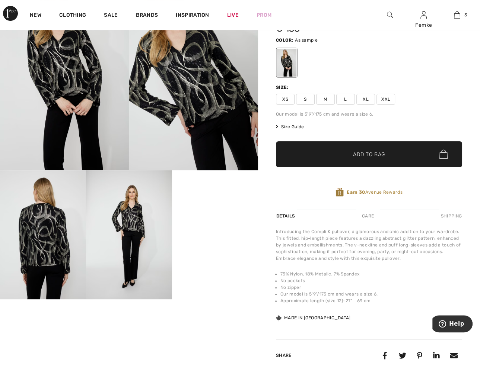
click at [203, 214] on video "Your browser does not support the video tag." at bounding box center [215, 191] width 86 height 43
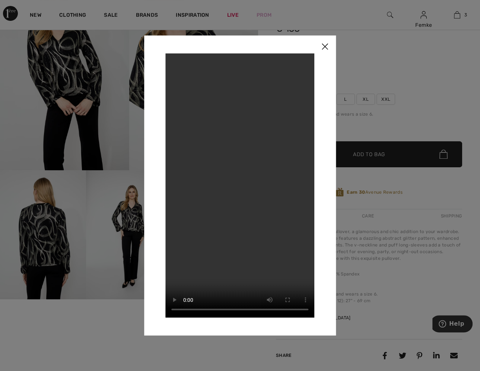
click at [326, 46] on img at bounding box center [324, 46] width 22 height 23
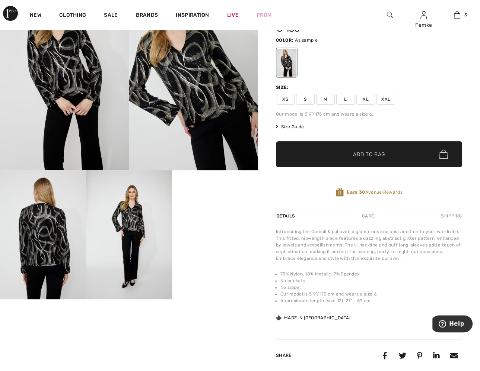
click at [364, 98] on span "XL" at bounding box center [365, 99] width 19 height 11
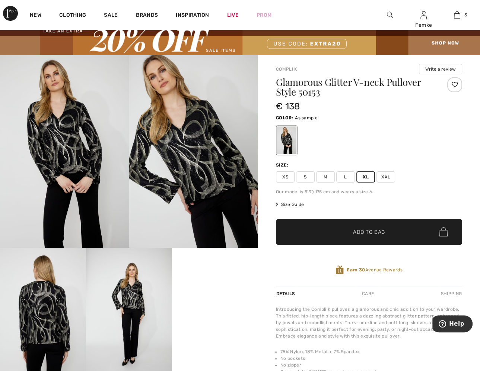
scroll to position [18, 0]
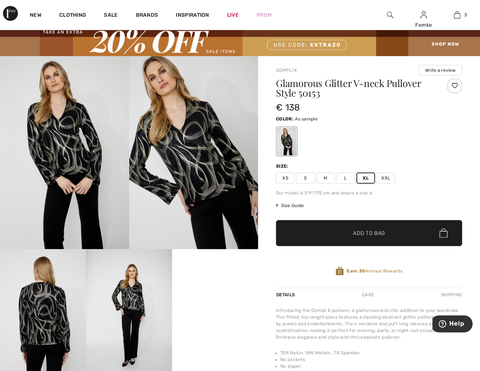
click at [454, 84] on div at bounding box center [454, 86] width 15 height 15
click at [292, 206] on span "Size Guide" at bounding box center [290, 205] width 28 height 7
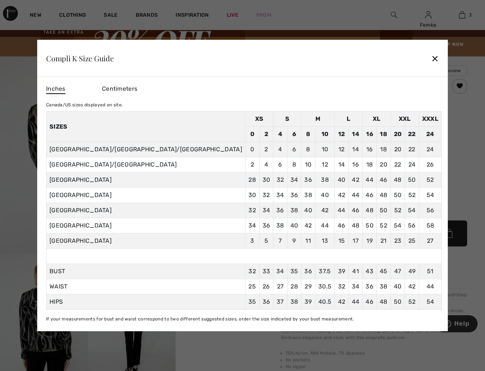
click at [431, 54] on div "✕" at bounding box center [435, 59] width 8 height 16
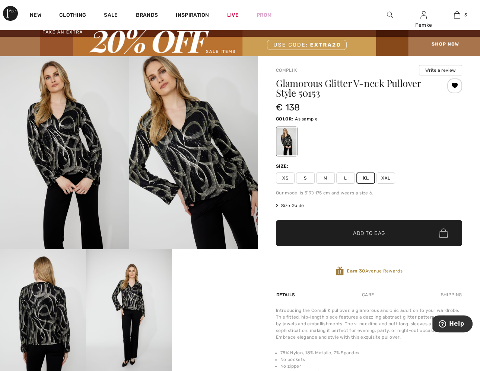
click at [353, 233] on span "Add to Bag" at bounding box center [369, 233] width 32 height 8
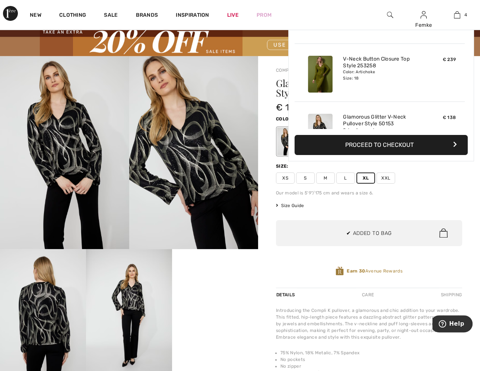
scroll to position [138, 0]
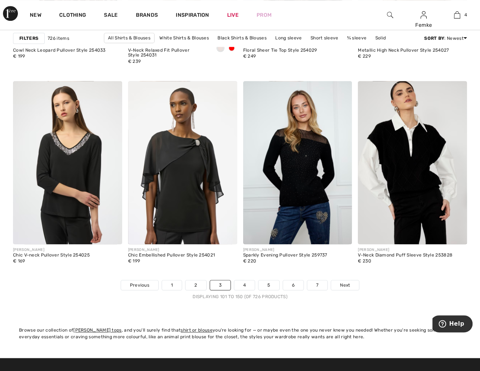
scroll to position [2961, 0]
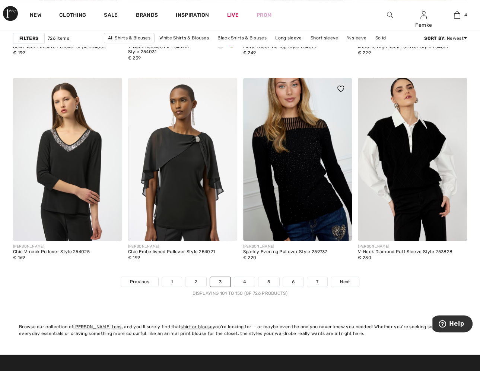
click at [309, 170] on img at bounding box center [297, 159] width 109 height 163
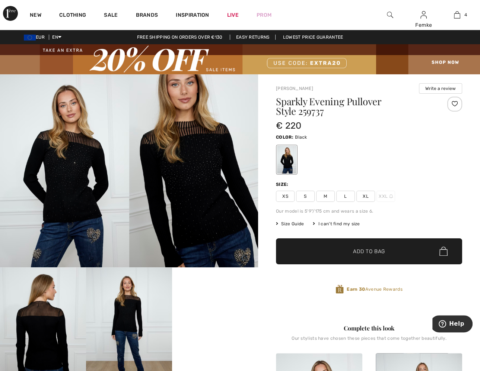
drag, startPoint x: 0, startPoint y: 0, endPoint x: 207, endPoint y: 163, distance: 263.2
click at [207, 163] on img at bounding box center [193, 171] width 129 height 194
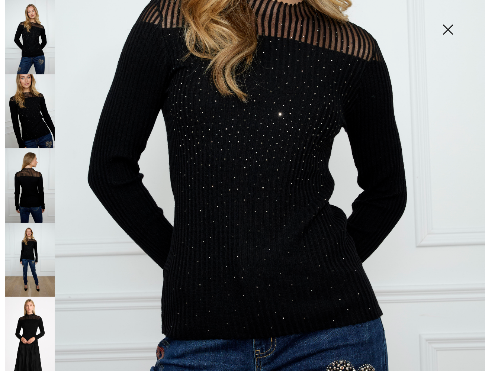
scroll to position [216, 0]
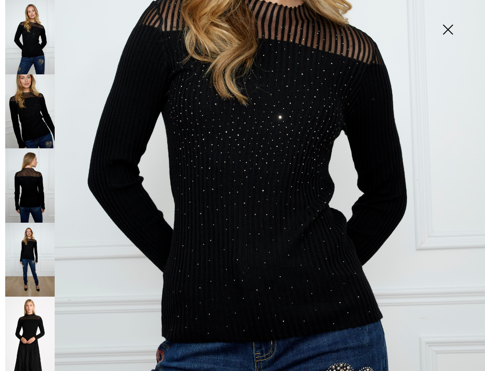
click at [28, 200] on img at bounding box center [29, 185] width 49 height 74
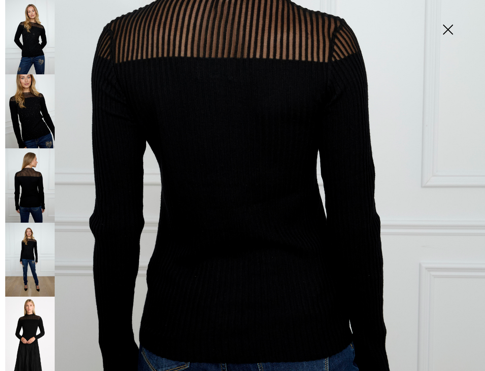
click at [39, 120] on img at bounding box center [29, 111] width 49 height 74
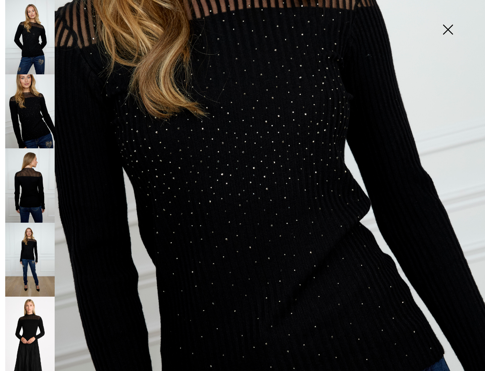
click at [26, 317] on img at bounding box center [29, 334] width 49 height 74
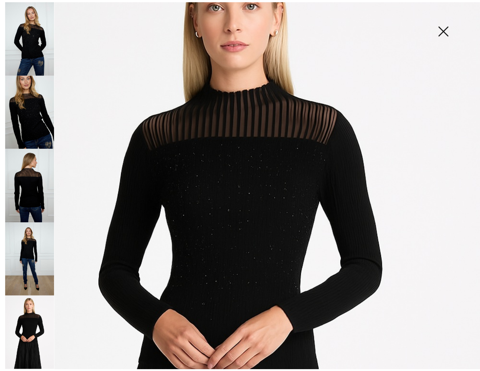
scroll to position [80, 0]
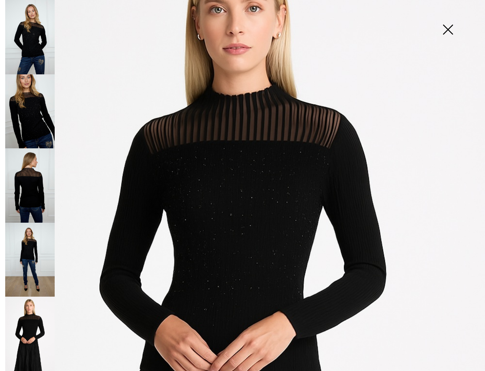
click at [447, 27] on img at bounding box center [447, 30] width 37 height 38
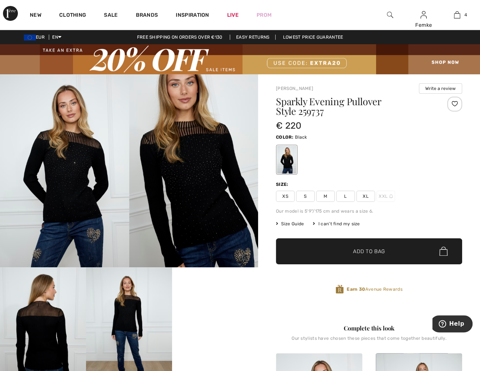
click at [363, 200] on span "XL" at bounding box center [365, 196] width 19 height 11
click at [451, 102] on div at bounding box center [454, 104] width 15 height 15
click at [390, 251] on span "✔ Added to Bag Add to Bag" at bounding box center [369, 252] width 186 height 26
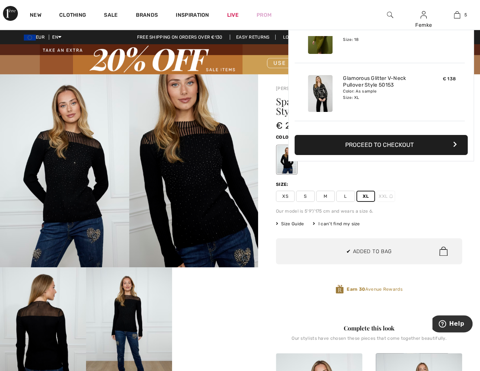
scroll to position [196, 0]
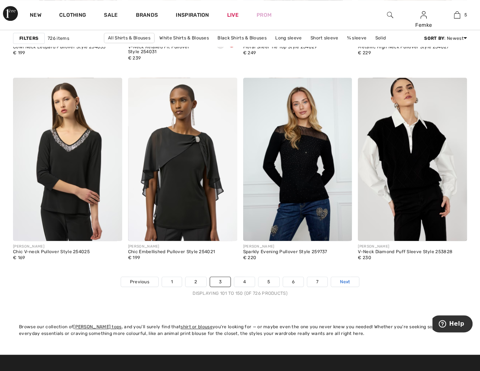
click at [348, 277] on link "Next" at bounding box center [345, 282] width 28 height 10
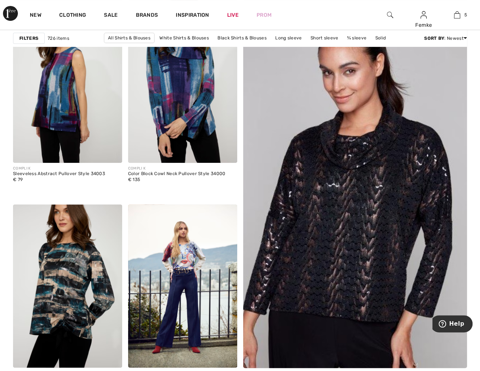
scroll to position [134, 0]
